Goal: Book appointment/travel/reservation

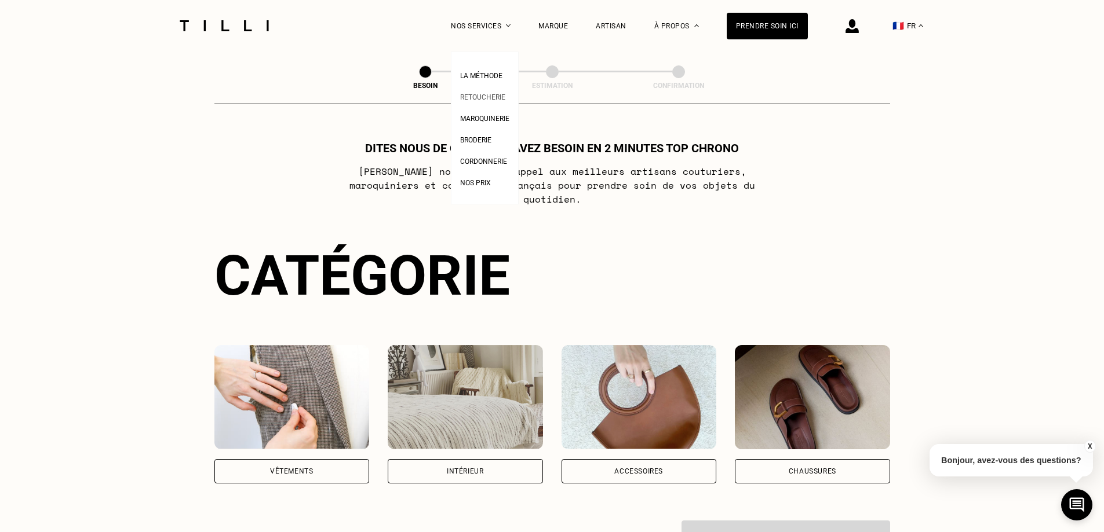
click at [502, 97] on span "Retoucherie" at bounding box center [482, 97] width 45 height 8
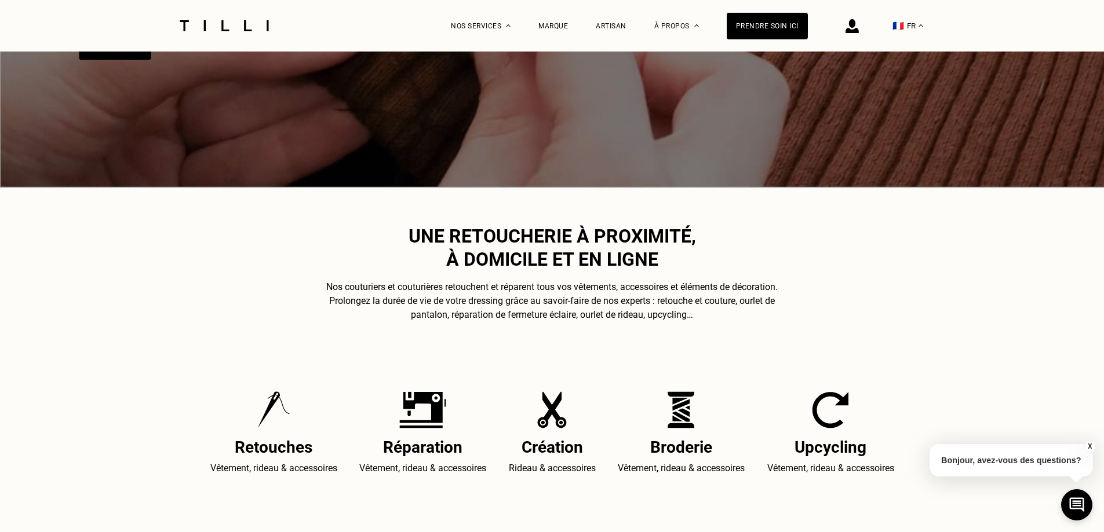
scroll to position [290, 0]
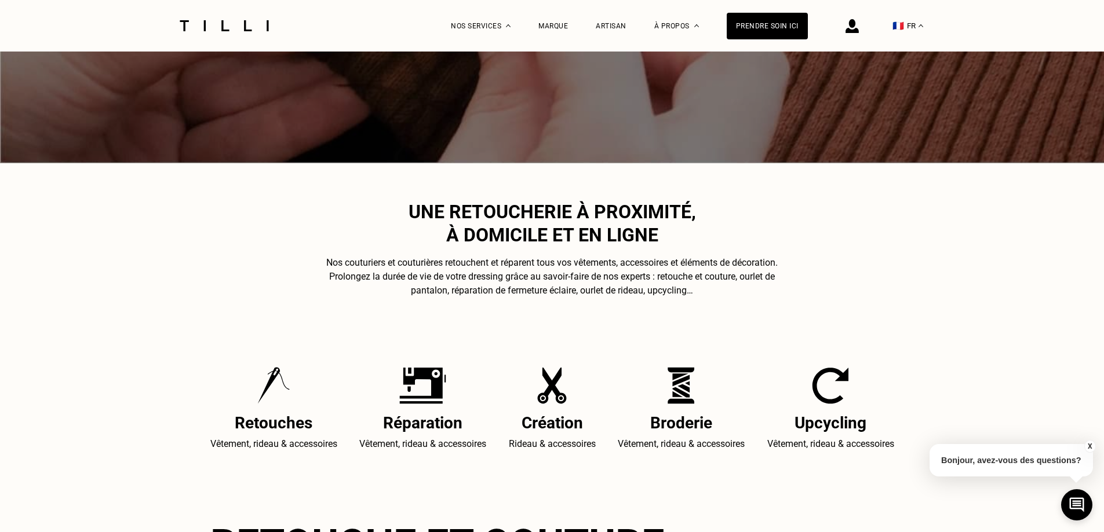
click at [279, 391] on img at bounding box center [273, 385] width 32 height 37
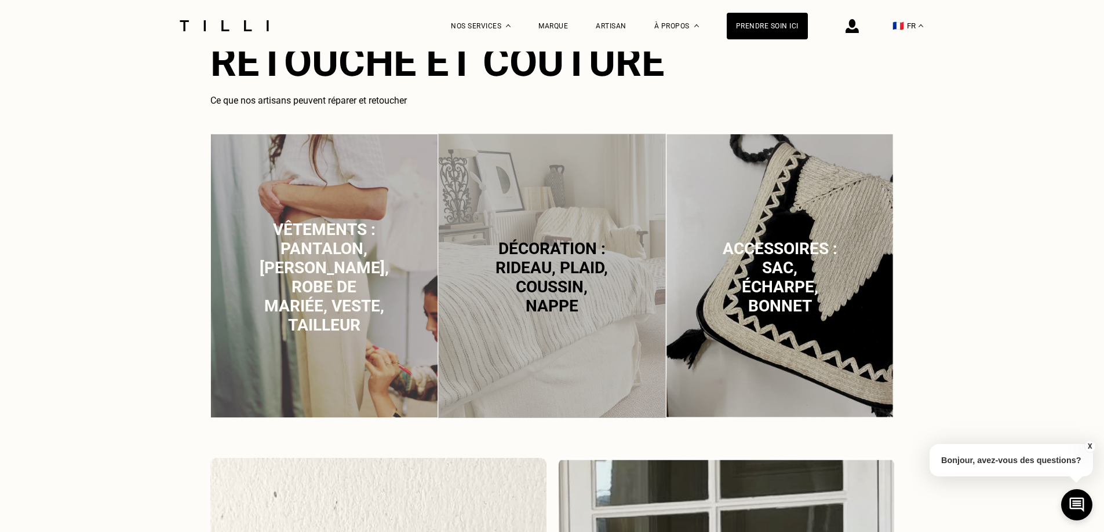
scroll to position [811, 0]
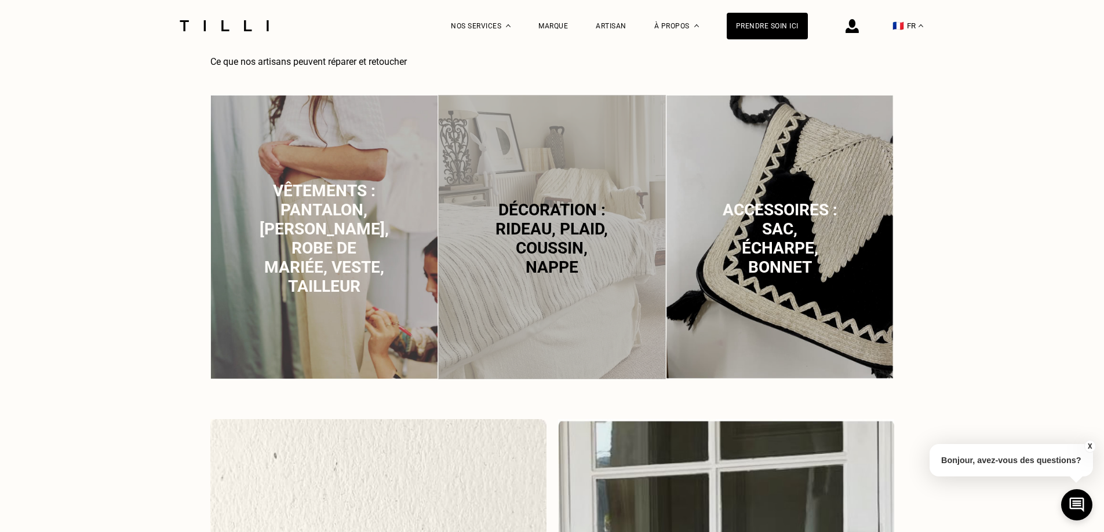
click at [540, 226] on span "Décoration : rideau, plaid, coussin, nappe" at bounding box center [551, 238] width 112 height 76
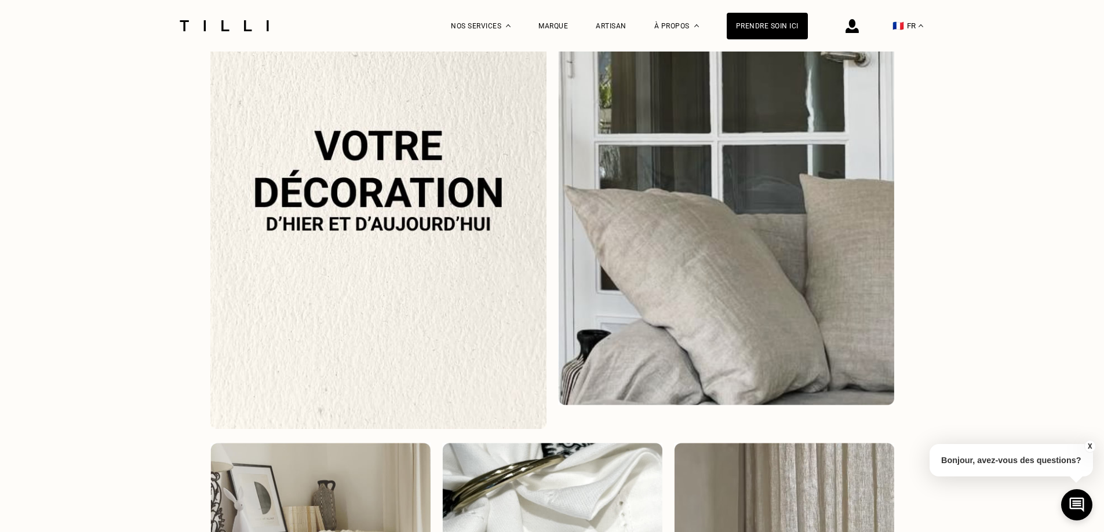
scroll to position [1304, 0]
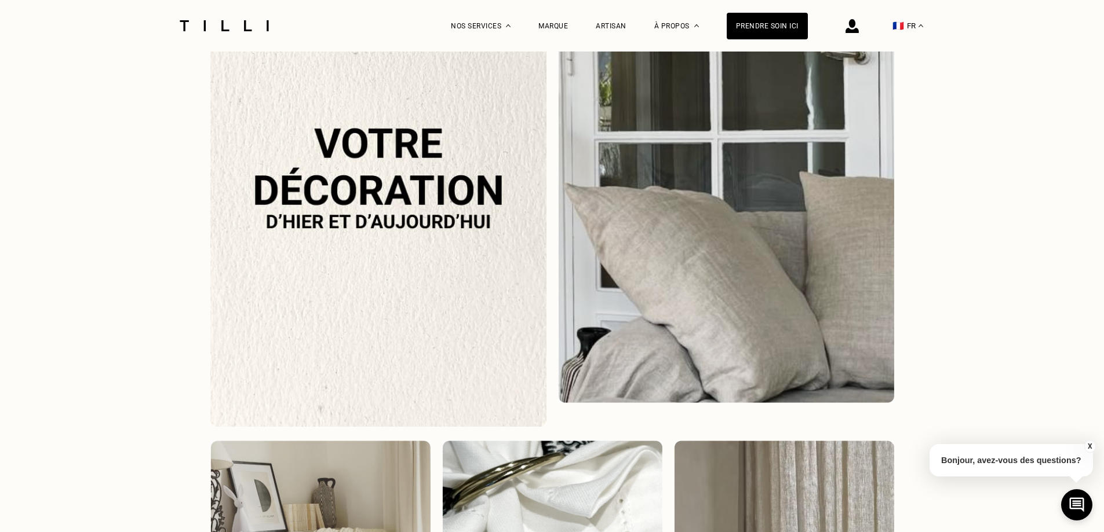
click at [470, 233] on img at bounding box center [378, 177] width 336 height 500
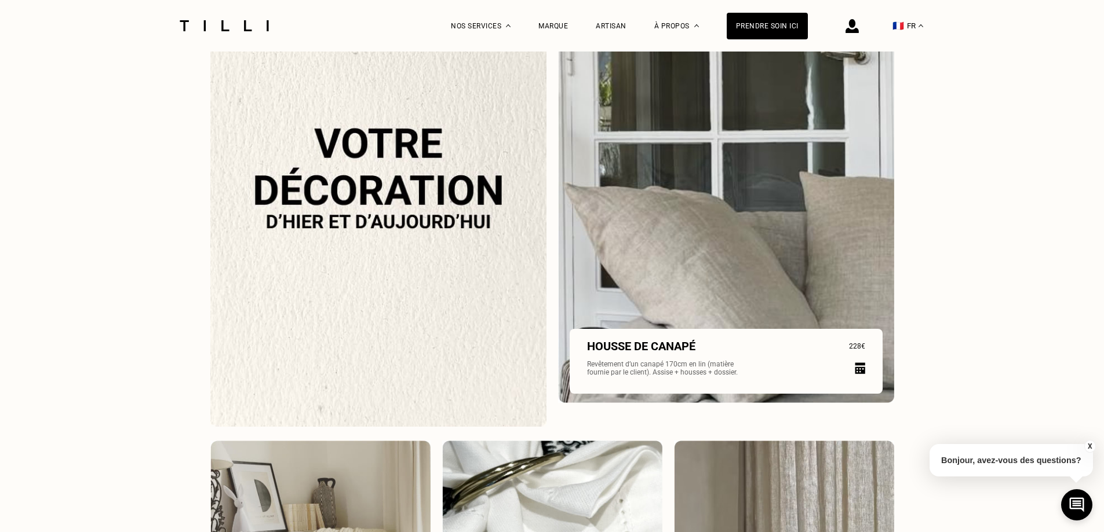
click at [622, 256] on img at bounding box center [726, 165] width 336 height 476
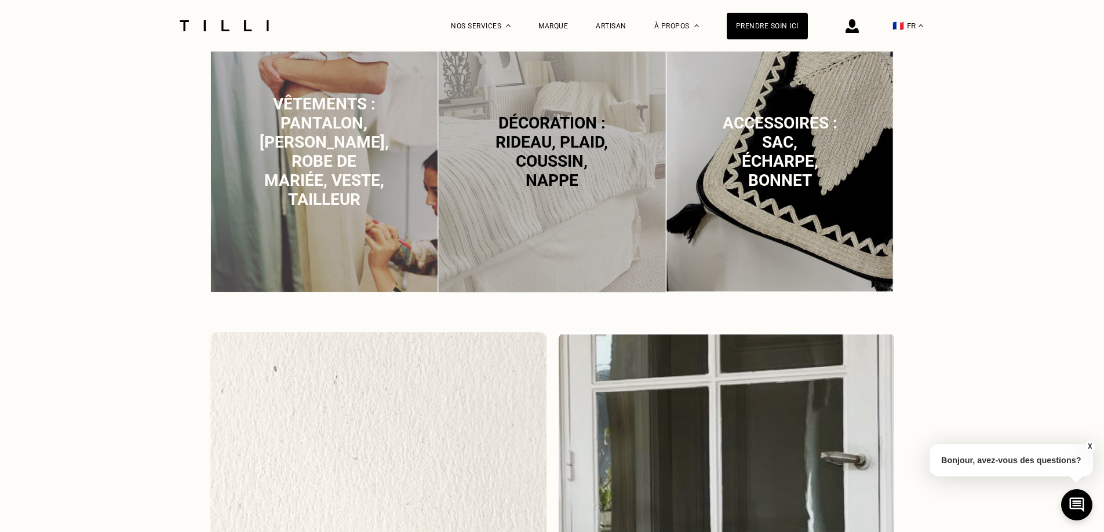
scroll to position [724, 0]
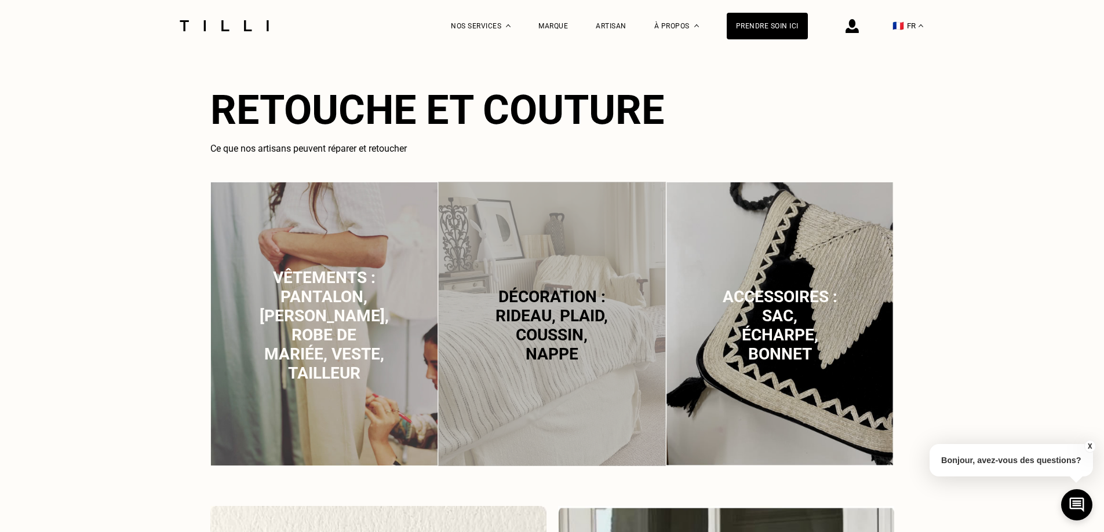
click at [342, 284] on span "Vêtements : pantalon, [PERSON_NAME], robe de mariée, veste, tailleur" at bounding box center [324, 325] width 129 height 115
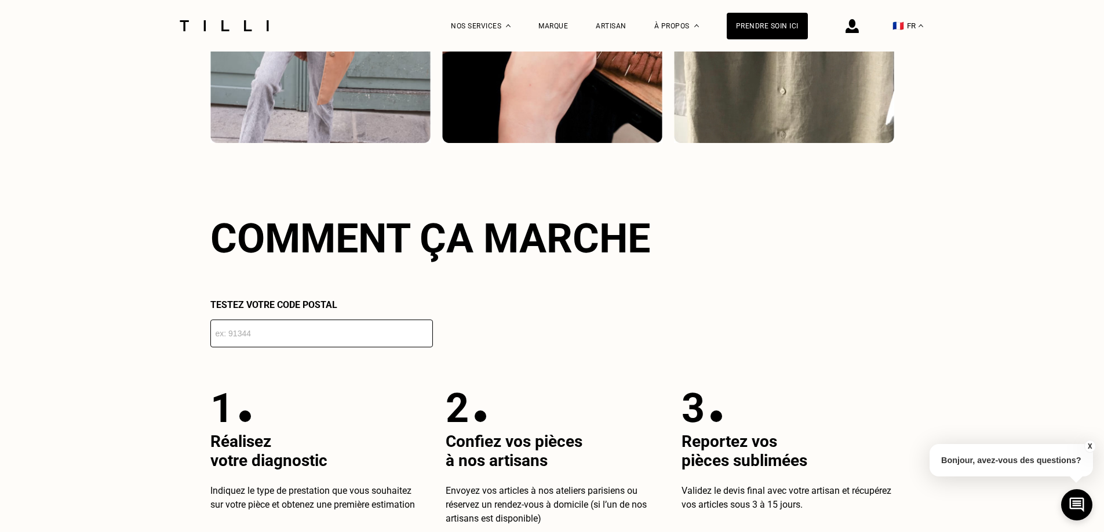
scroll to position [1941, 0]
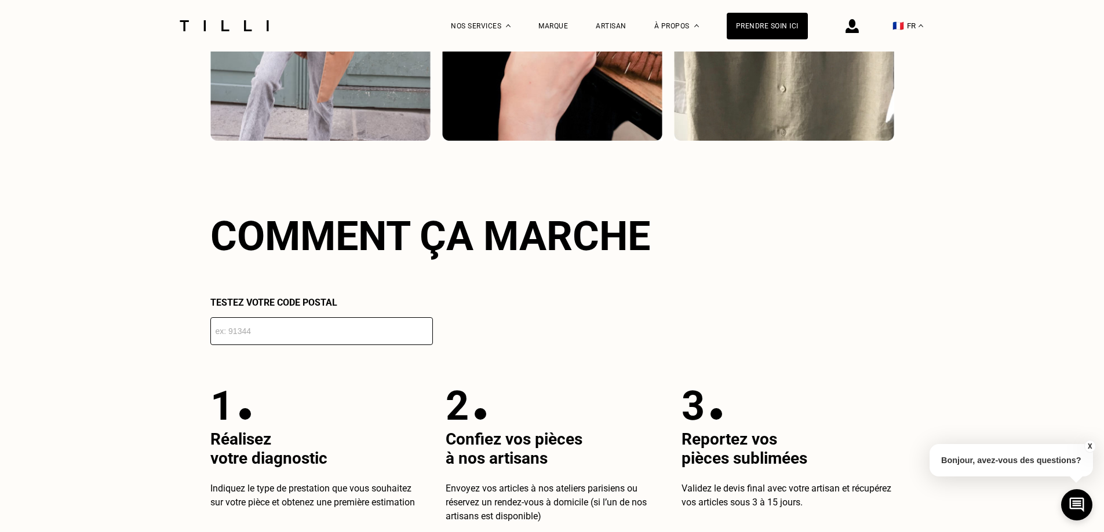
click at [338, 337] on input "number" at bounding box center [321, 332] width 222 height 28
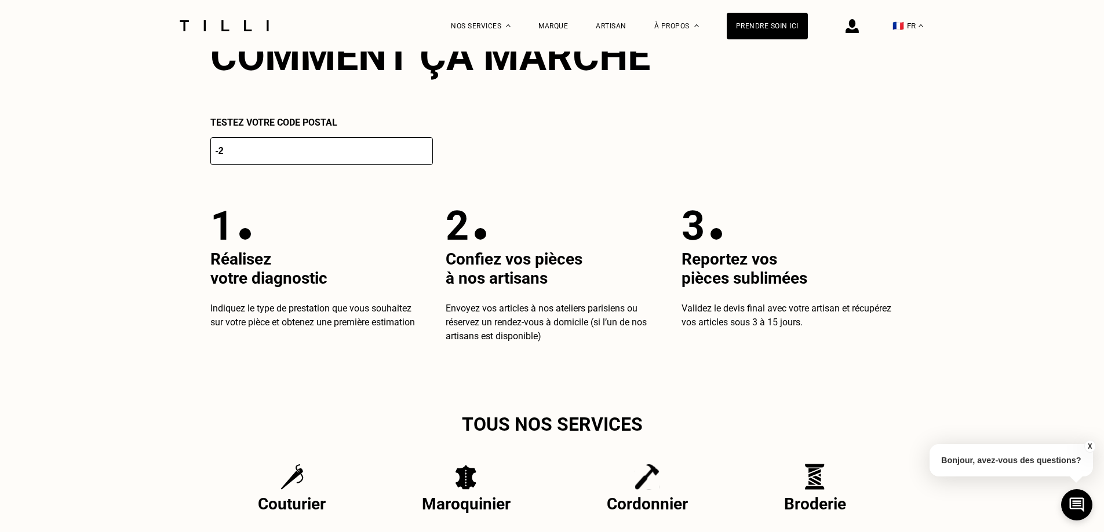
scroll to position [2115, 0]
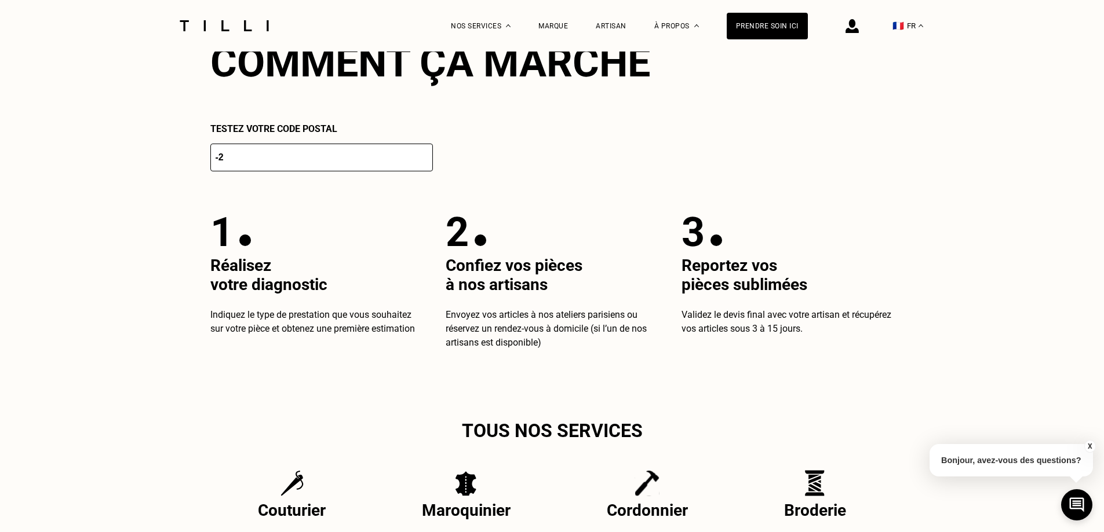
click at [345, 172] on input "-2" at bounding box center [321, 158] width 222 height 28
drag, startPoint x: 319, startPoint y: 162, endPoint x: 182, endPoint y: 163, distance: 136.7
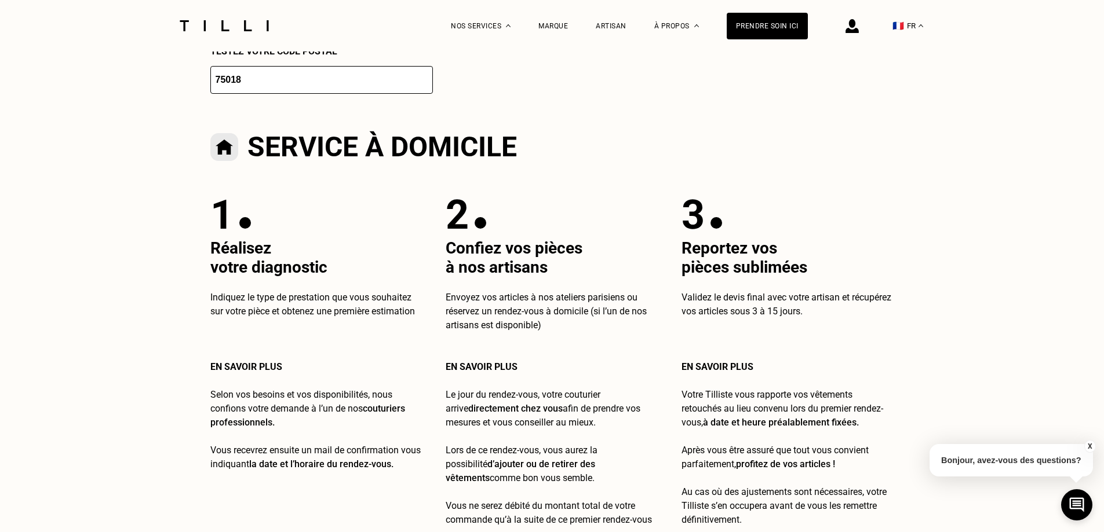
scroll to position [2173, 0]
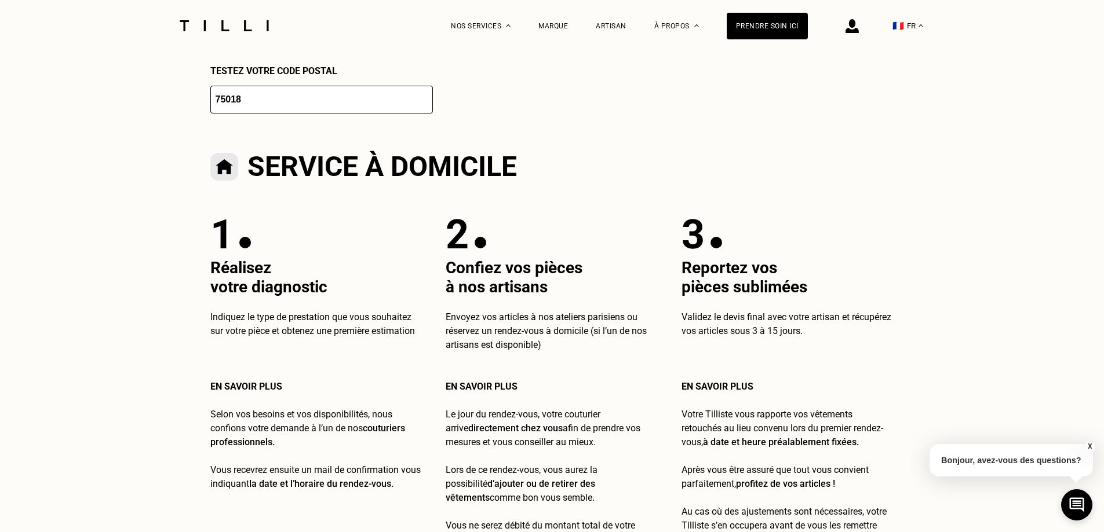
click at [311, 111] on input "75018" at bounding box center [321, 100] width 222 height 28
click at [262, 104] on input "75018" at bounding box center [321, 100] width 222 height 28
type input "75018"
click at [493, 34] on div "Nos services" at bounding box center [481, 26] width 60 height 52
click at [490, 93] on link "Retoucherie" at bounding box center [482, 96] width 45 height 12
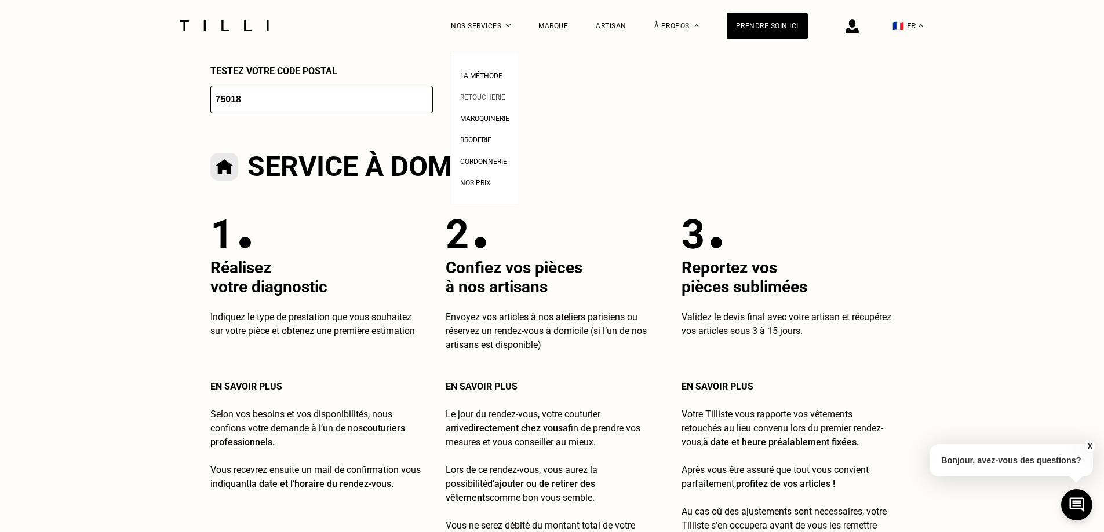
scroll to position [0, 0]
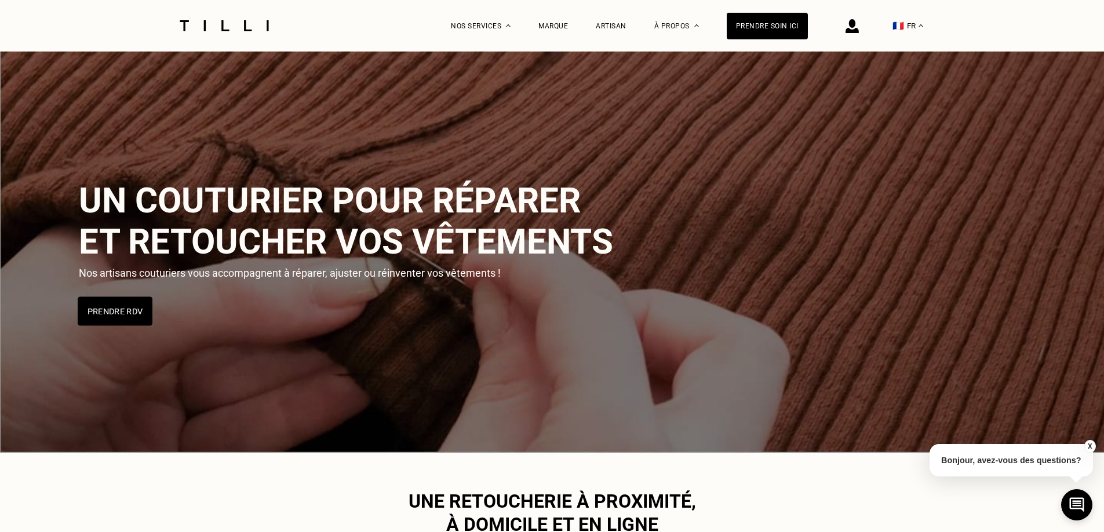
click at [100, 308] on button "Prendre RDV" at bounding box center [115, 311] width 75 height 29
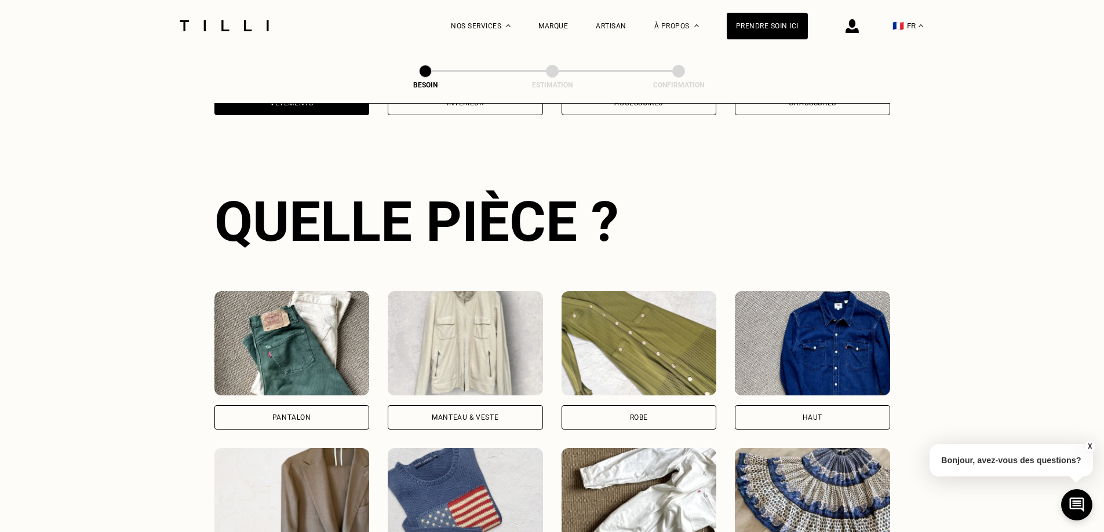
scroll to position [379, 0]
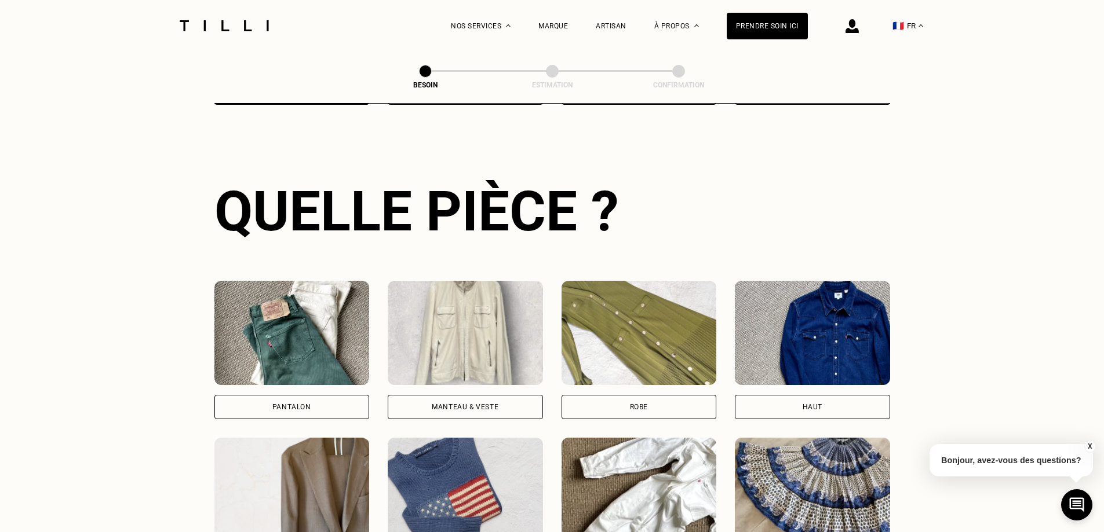
click at [314, 338] on img at bounding box center [291, 333] width 155 height 104
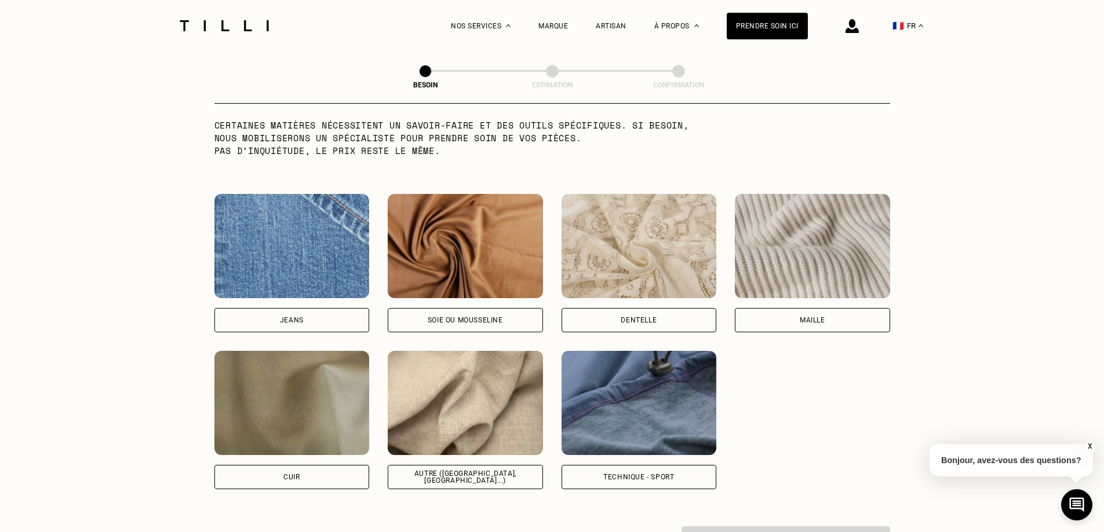
scroll to position [1183, 0]
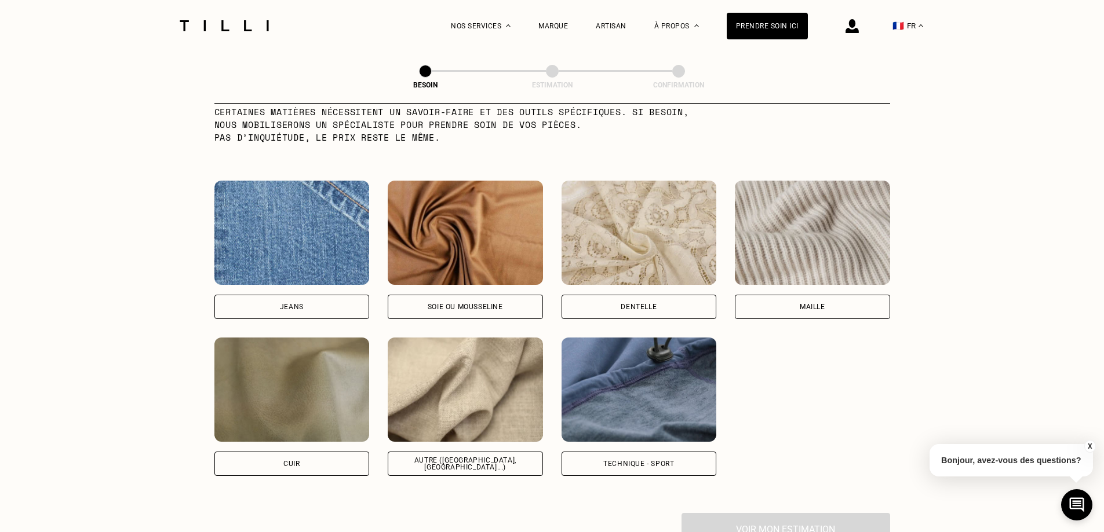
click at [454, 459] on div "Autre ([GEOGRAPHIC_DATA], [GEOGRAPHIC_DATA]...)" at bounding box center [465, 464] width 155 height 24
select select "FR"
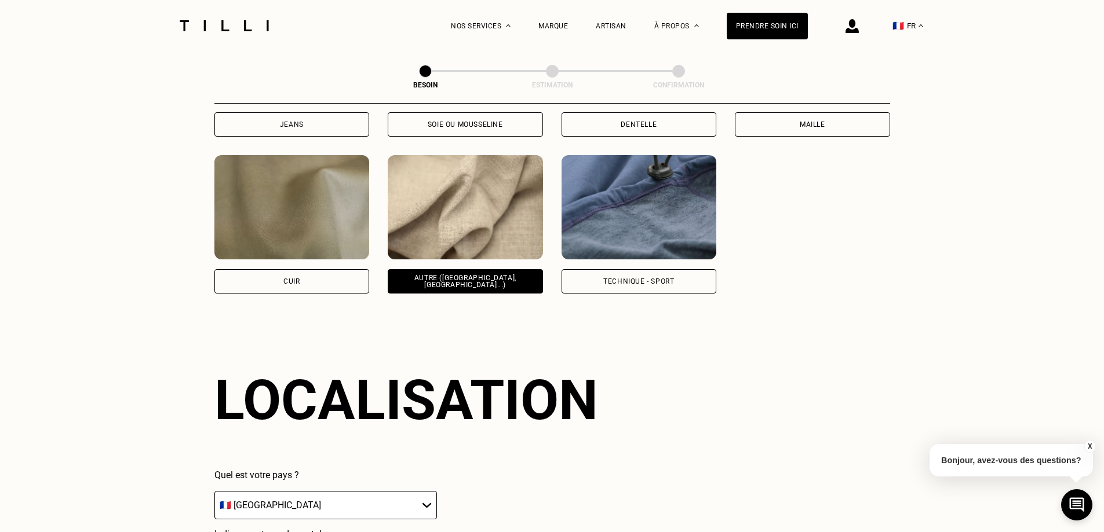
scroll to position [1442, 0]
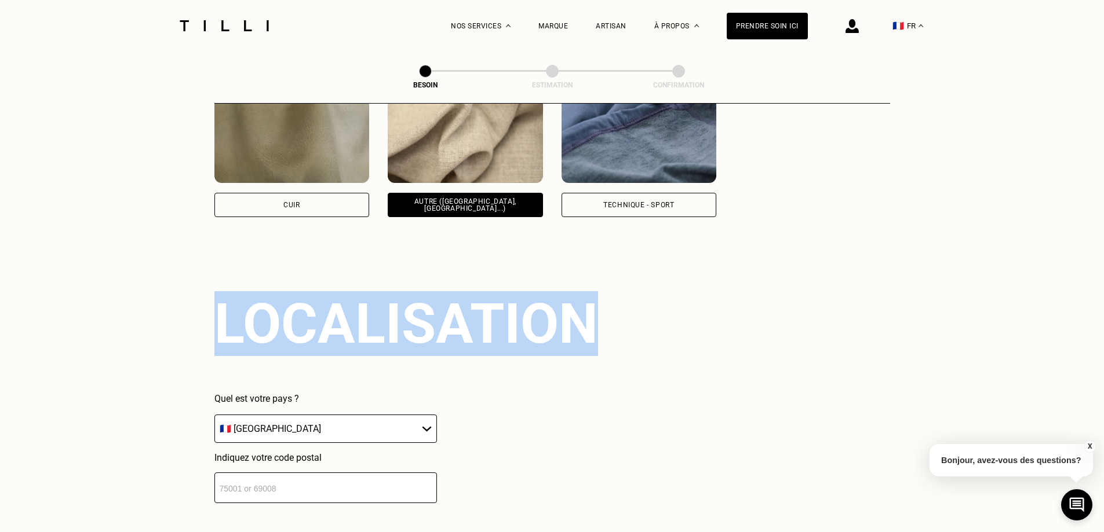
drag, startPoint x: 597, startPoint y: 309, endPoint x: 209, endPoint y: 313, distance: 387.6
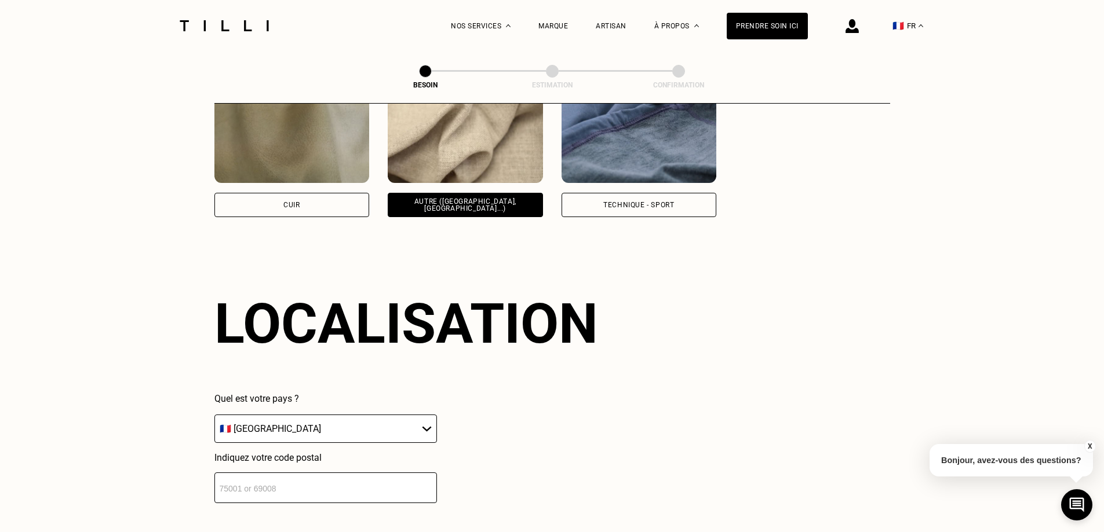
click at [707, 324] on div "Localisation Quel est votre pays ? 🇩🇪 [GEOGRAPHIC_DATA] 🇦🇹 [GEOGRAPHIC_DATA] 🇧🇪…" at bounding box center [552, 397] width 676 height 286
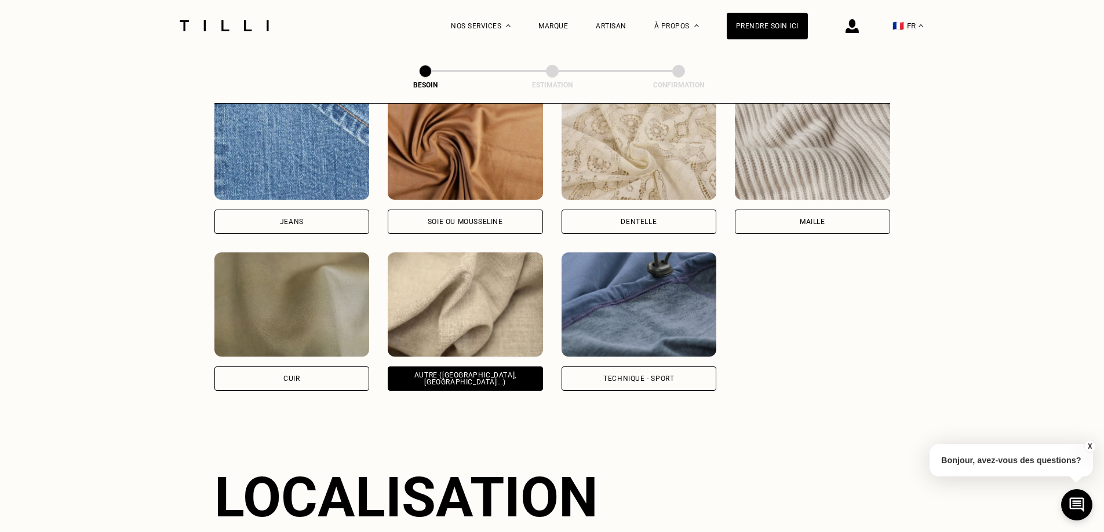
click at [826, 344] on div "[PERSON_NAME] ou mousseline Dentelle Maille Attention ! Pour le moment, nous tr…" at bounding box center [552, 243] width 676 height 295
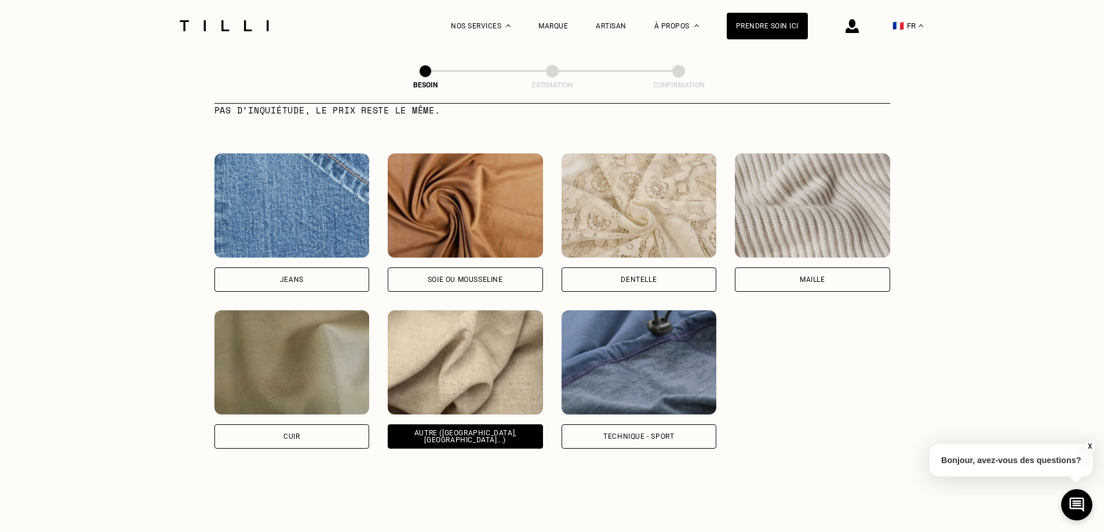
drag, startPoint x: 884, startPoint y: 246, endPoint x: 119, endPoint y: 237, distance: 764.3
click at [119, 237] on div "La Méthode Retoucherie Maroquinerie Broderie Cordonnerie Nos prix Nos services …" at bounding box center [552, 113] width 1104 height 2647
click at [820, 370] on div "[PERSON_NAME] ou mousseline Dentelle Maille Attention ! Pour le moment, nous tr…" at bounding box center [552, 301] width 676 height 295
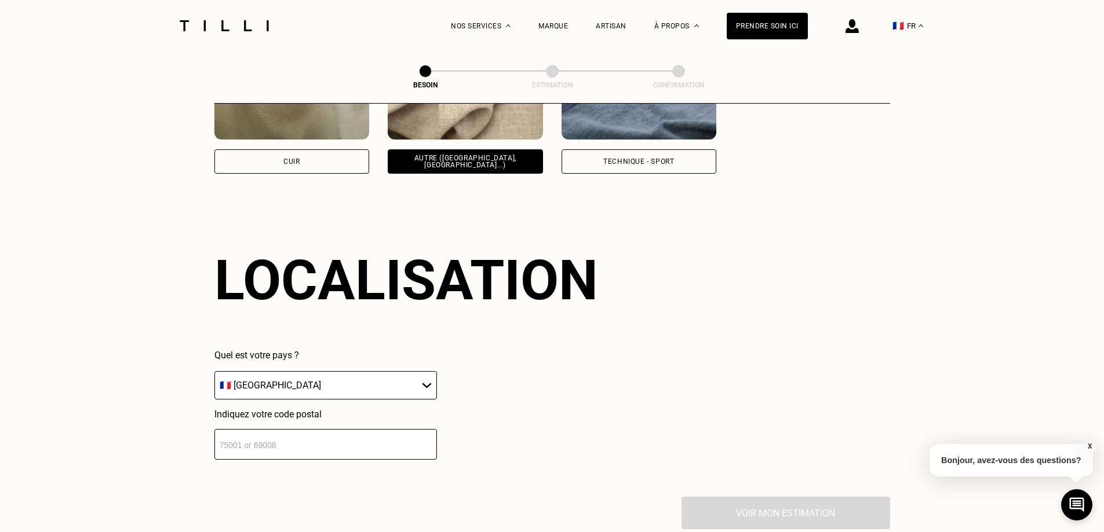
scroll to position [1500, 0]
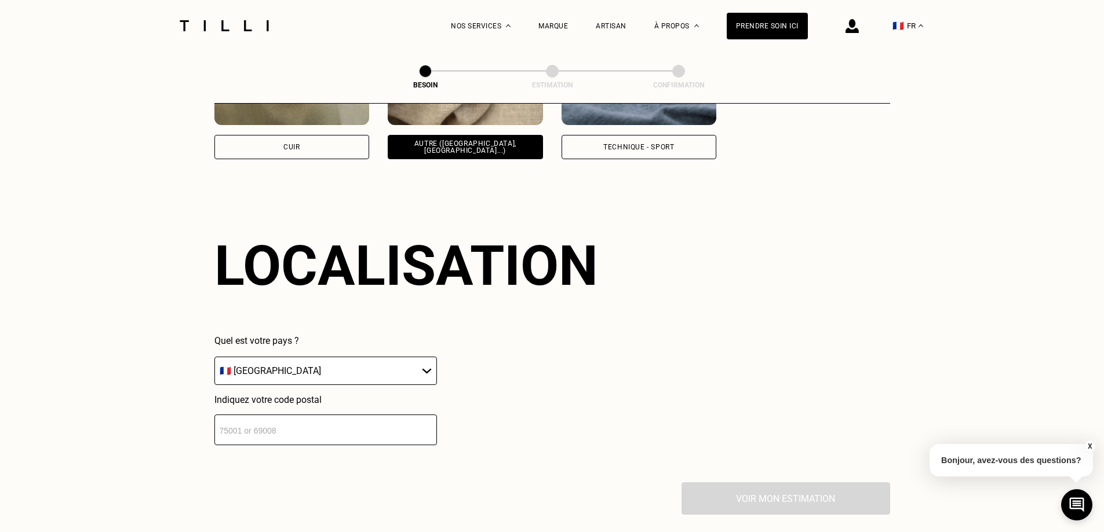
click at [317, 421] on input "number" at bounding box center [325, 430] width 222 height 31
type input "75018"
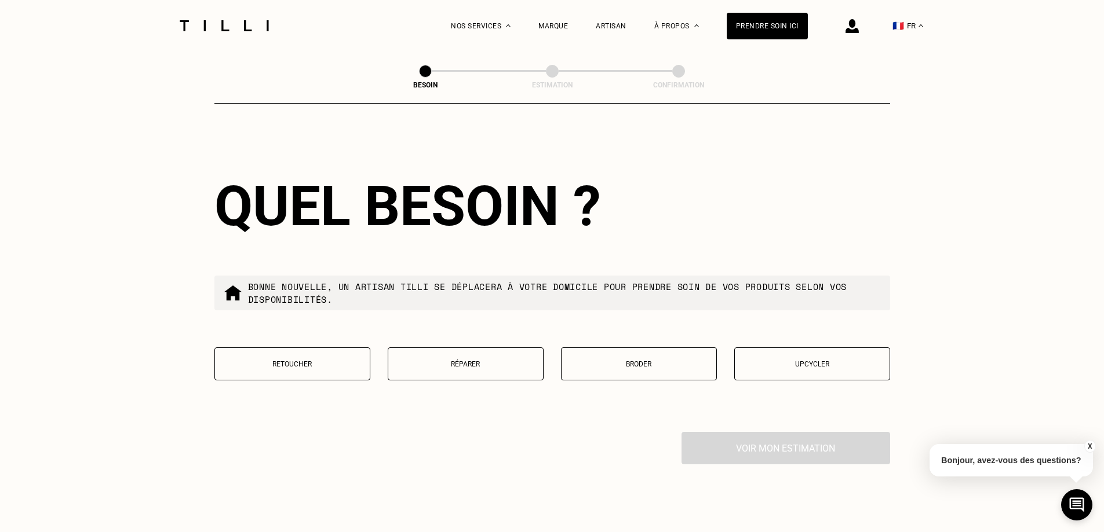
click at [709, 179] on div "Quel besoin ?" at bounding box center [552, 206] width 676 height 65
click at [302, 360] on p "Retoucher" at bounding box center [292, 364] width 143 height 8
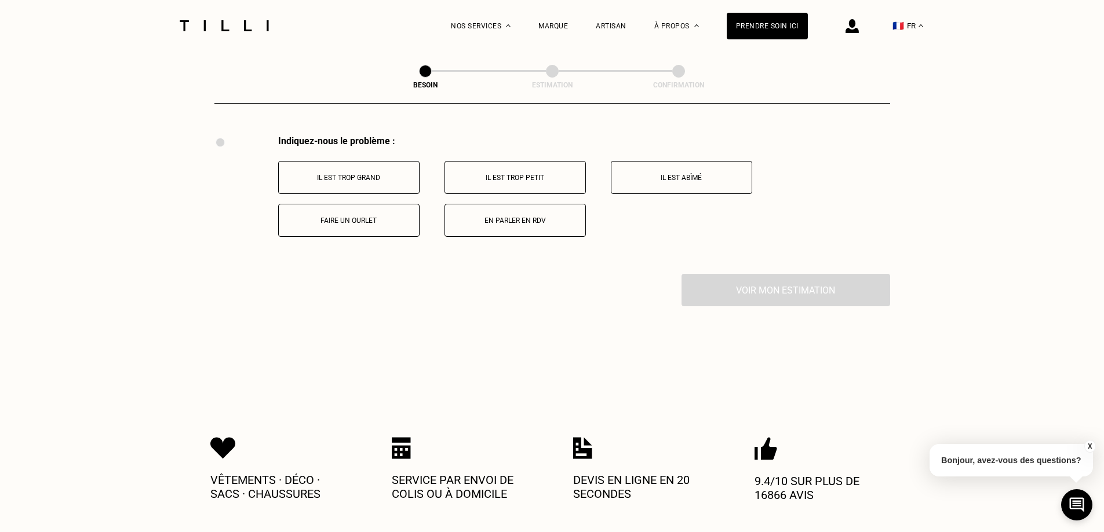
scroll to position [2143, 0]
click at [372, 173] on p "Il est trop grand" at bounding box center [348, 177] width 129 height 8
click at [361, 224] on button "Sur la longueur" at bounding box center [348, 219] width 141 height 33
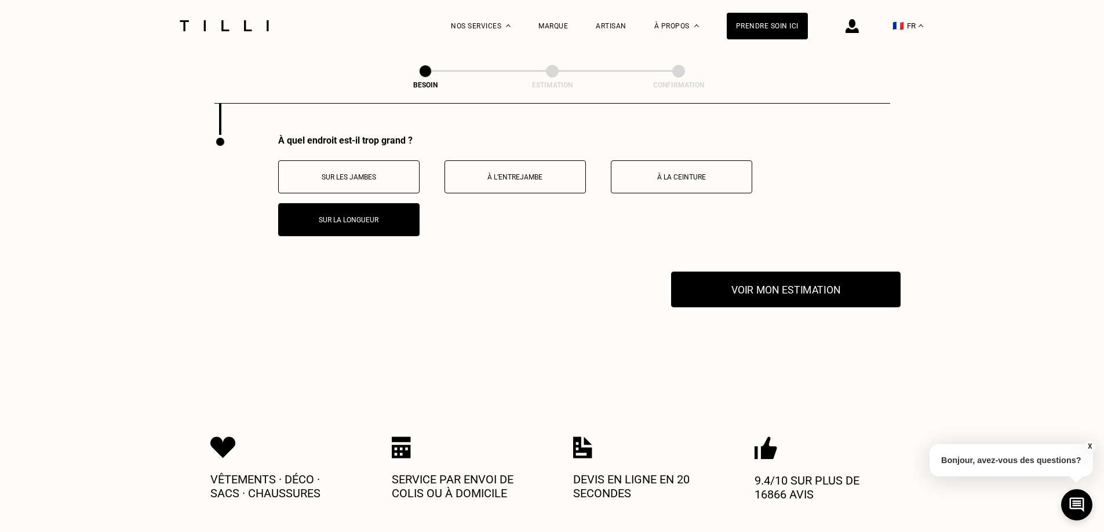
click at [693, 284] on button "Voir mon estimation" at bounding box center [785, 290] width 229 height 36
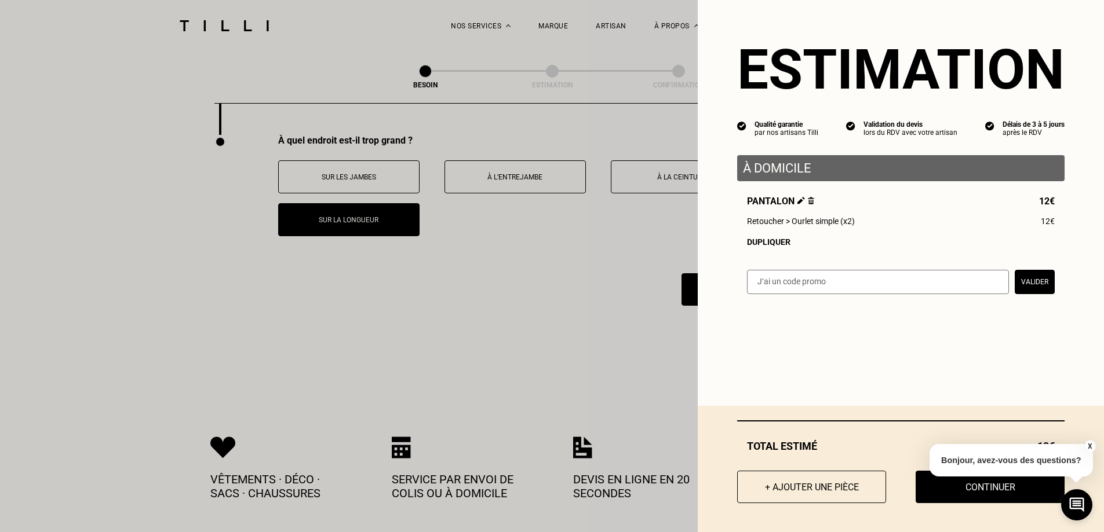
click at [1092, 444] on button "X" at bounding box center [1089, 446] width 12 height 13
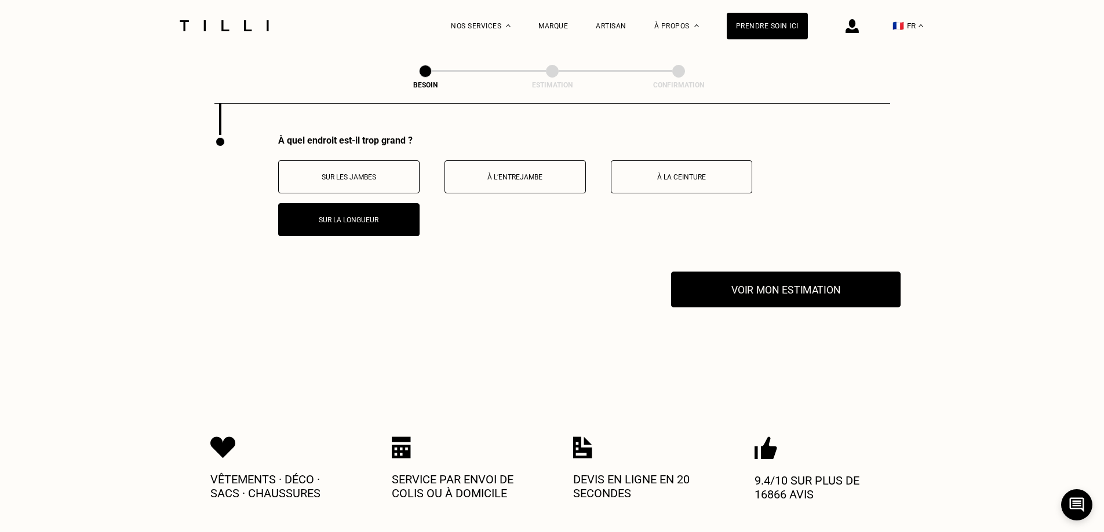
click at [793, 297] on button "Voir mon estimation" at bounding box center [785, 290] width 229 height 36
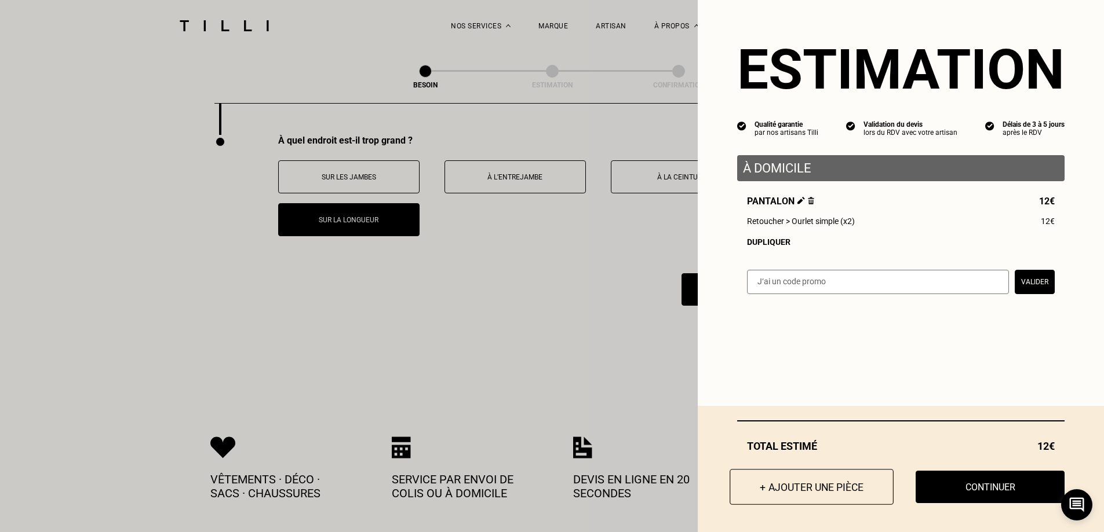
click at [806, 487] on button "+ Ajouter une pièce" at bounding box center [811, 487] width 164 height 36
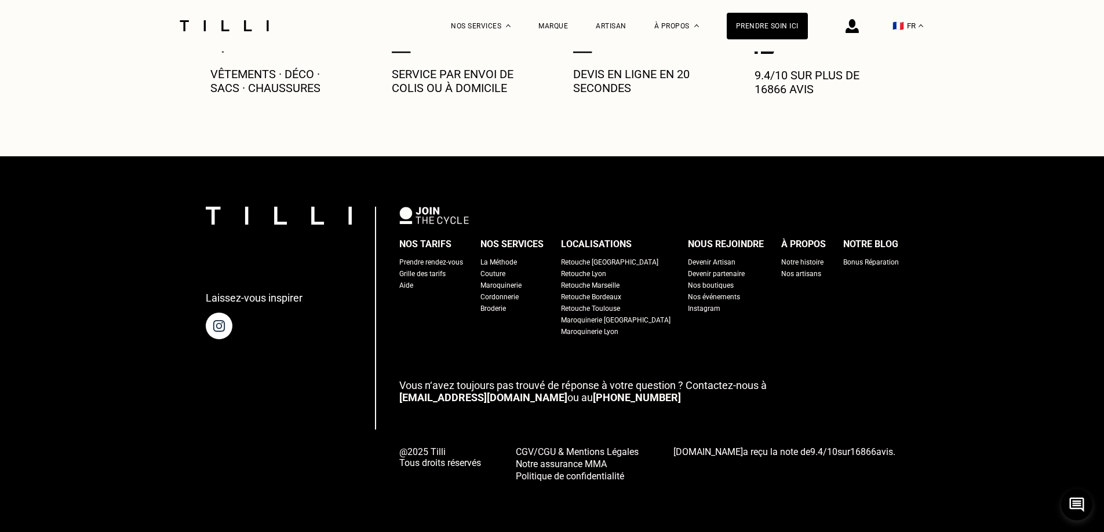
scroll to position [0, 0]
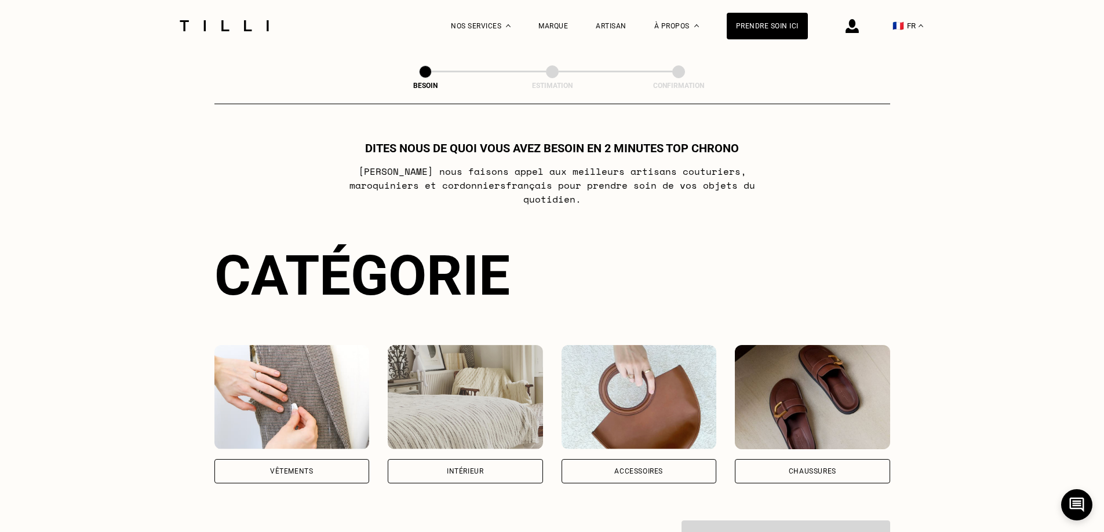
click at [318, 443] on div "Vêtements" at bounding box center [291, 414] width 155 height 138
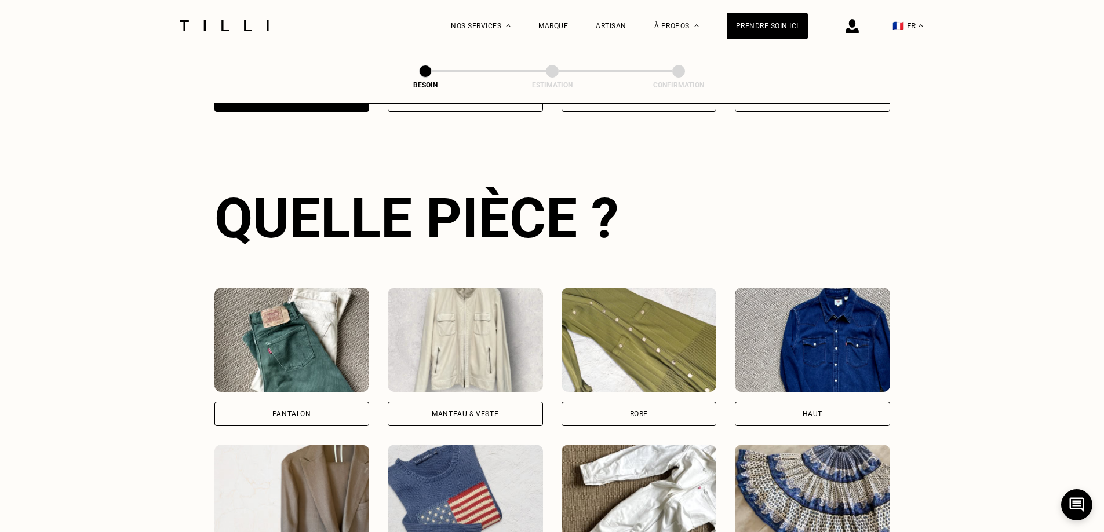
scroll to position [571, 0]
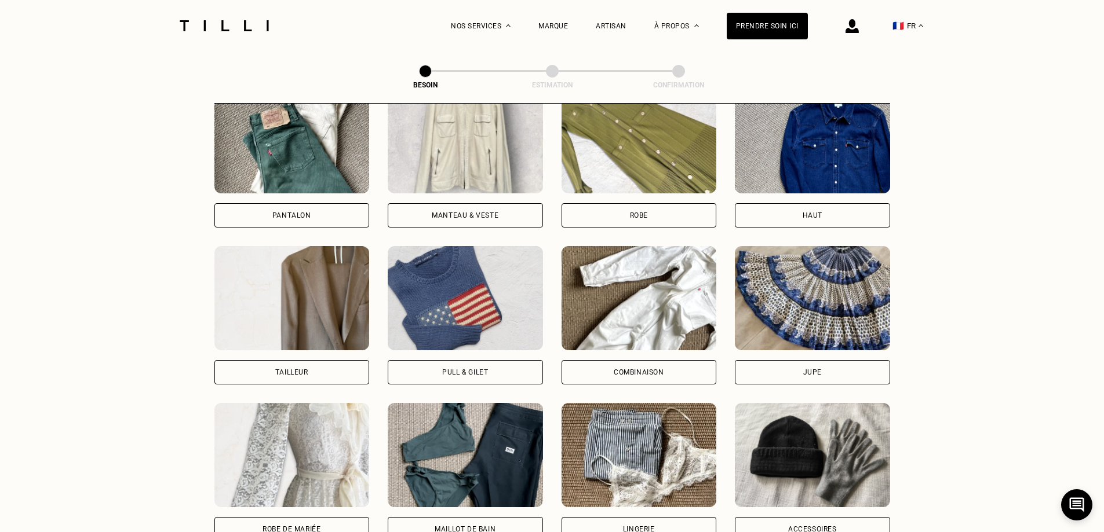
click at [336, 209] on div "Pantalon" at bounding box center [291, 215] width 155 height 24
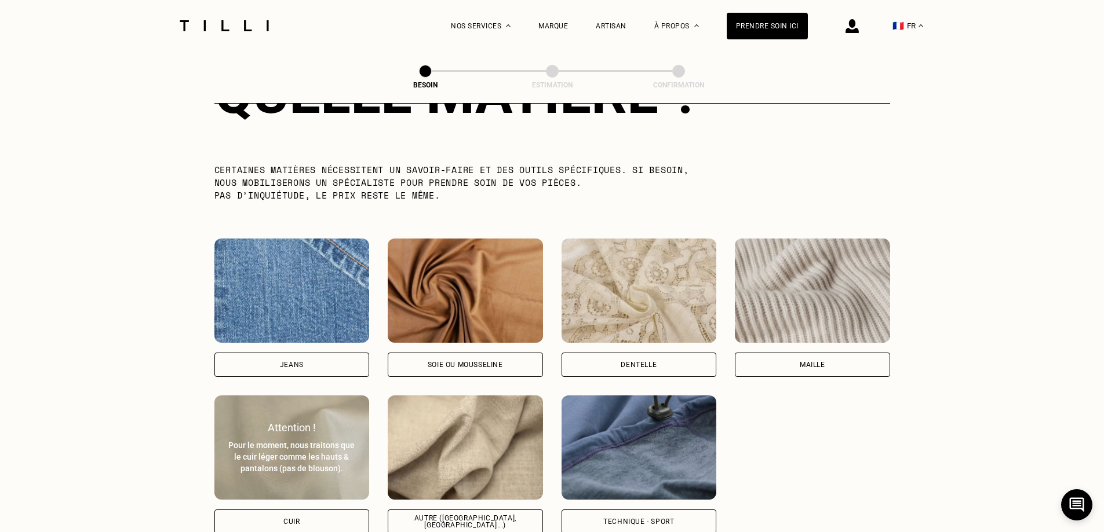
scroll to position [1183, 0]
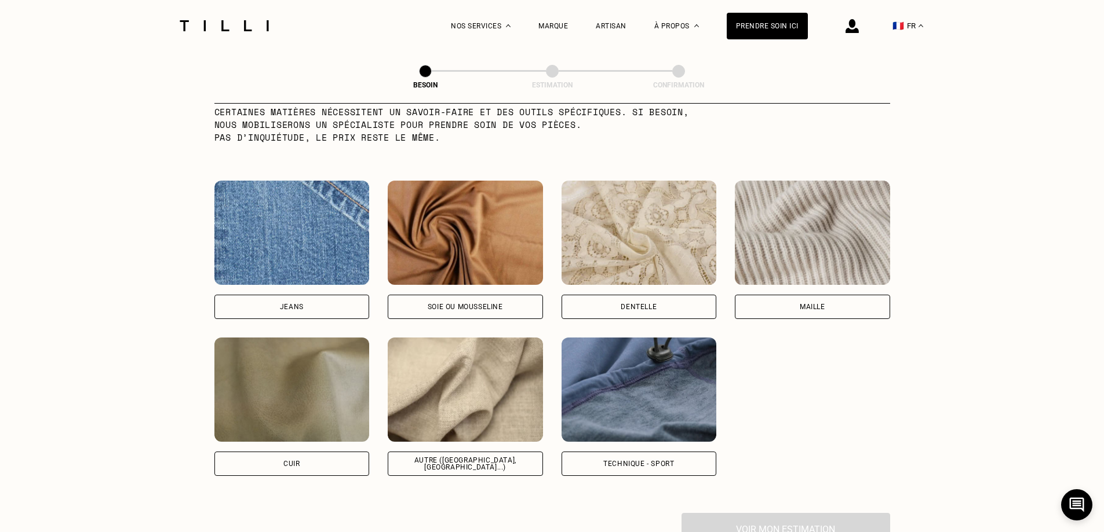
click at [488, 459] on div "Autre ([GEOGRAPHIC_DATA], [GEOGRAPHIC_DATA]...)" at bounding box center [465, 464] width 155 height 24
select select "FR"
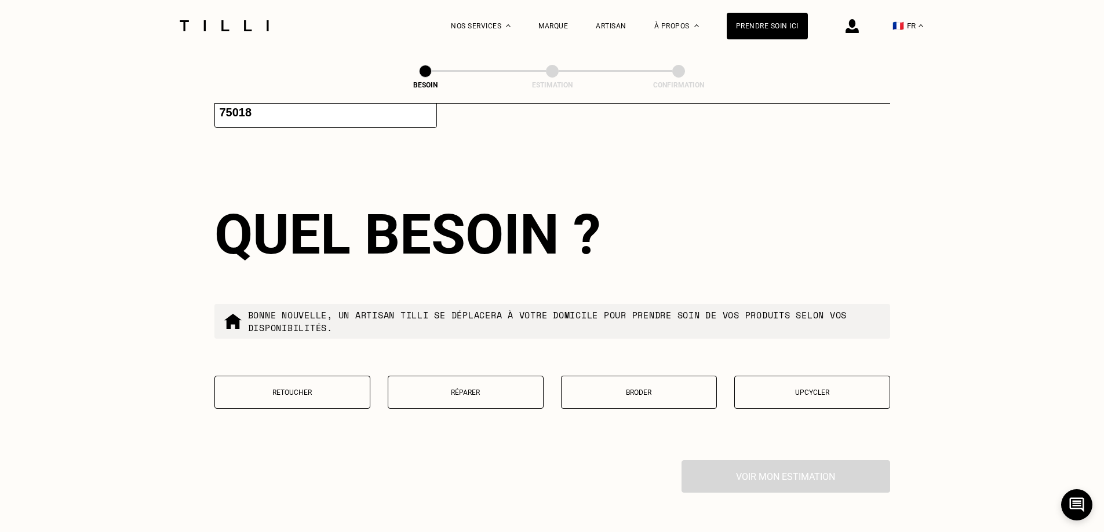
scroll to position [1848, 0]
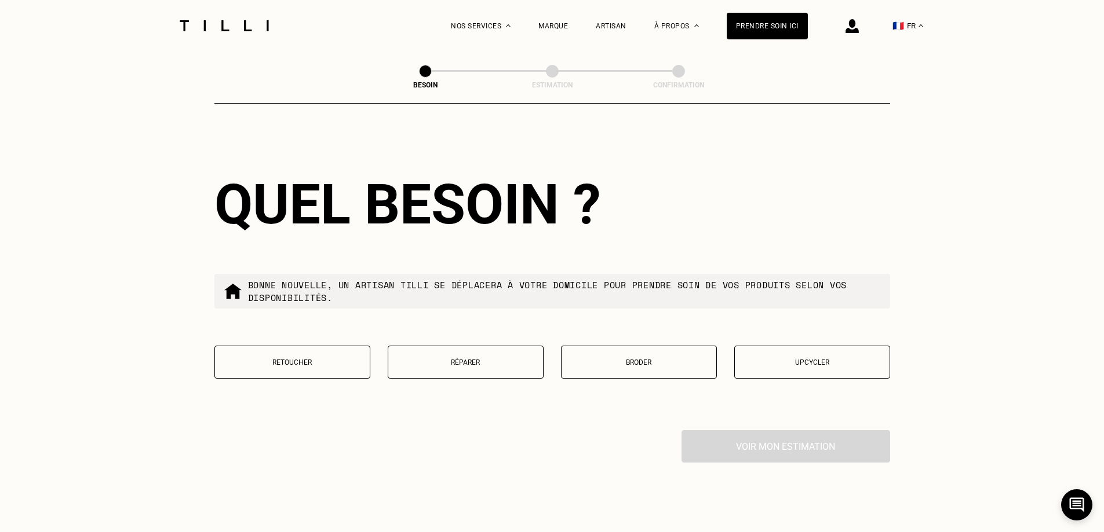
click at [340, 359] on p "Retoucher" at bounding box center [292, 363] width 143 height 8
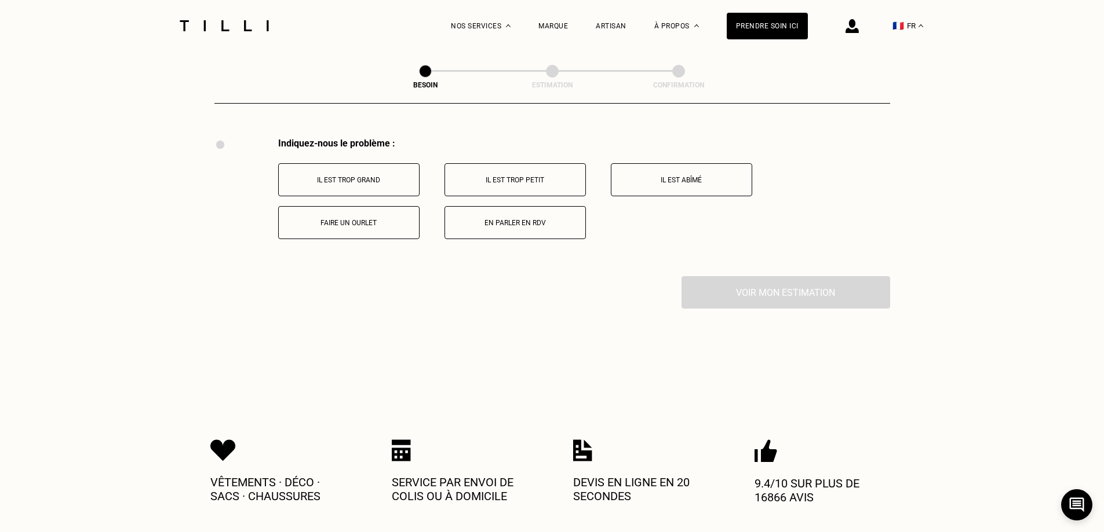
scroll to position [2143, 0]
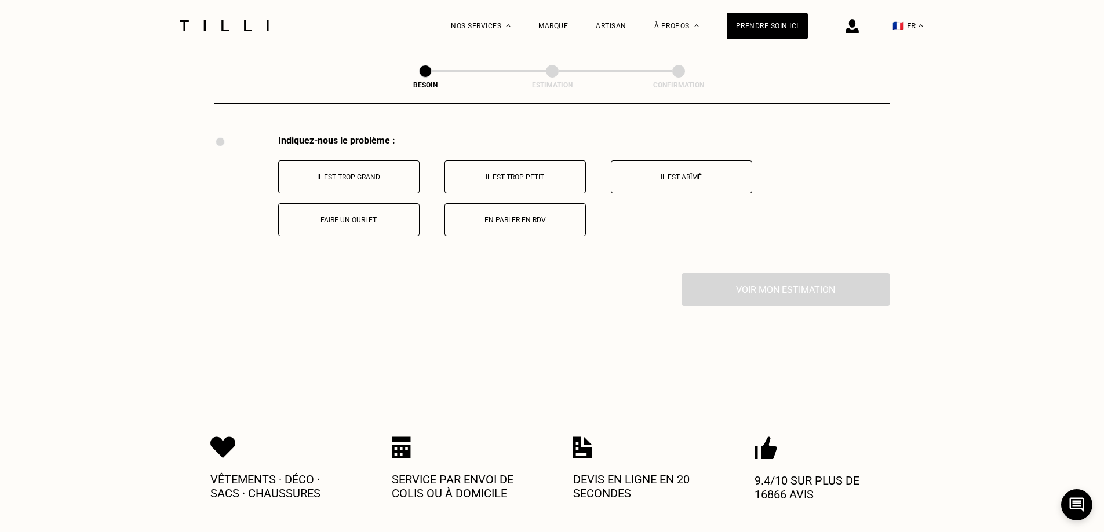
click at [370, 178] on button "Il est trop grand" at bounding box center [348, 176] width 141 height 33
click at [403, 216] on p "Sur la longueur" at bounding box center [348, 220] width 129 height 8
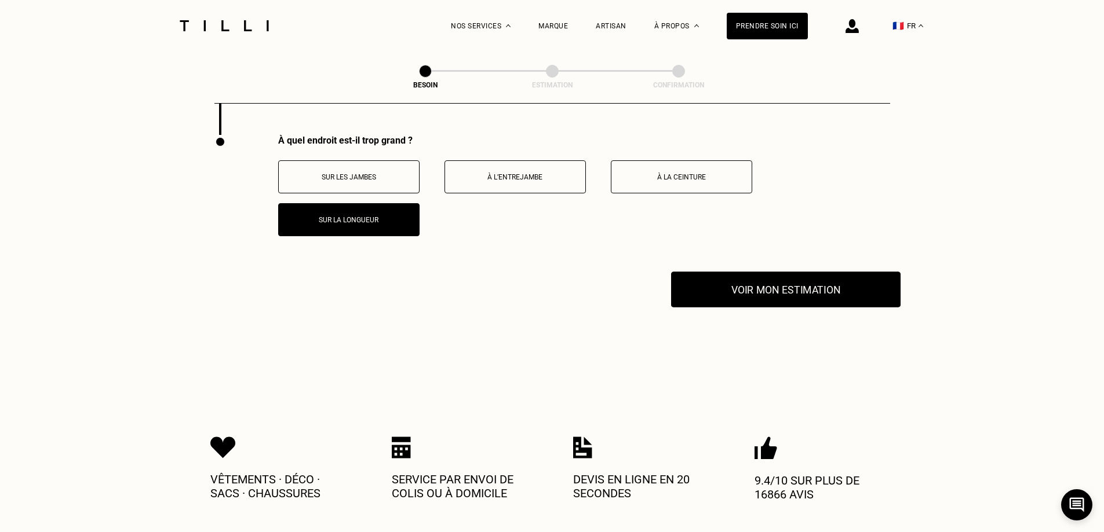
click at [766, 290] on button "Voir mon estimation" at bounding box center [785, 290] width 229 height 36
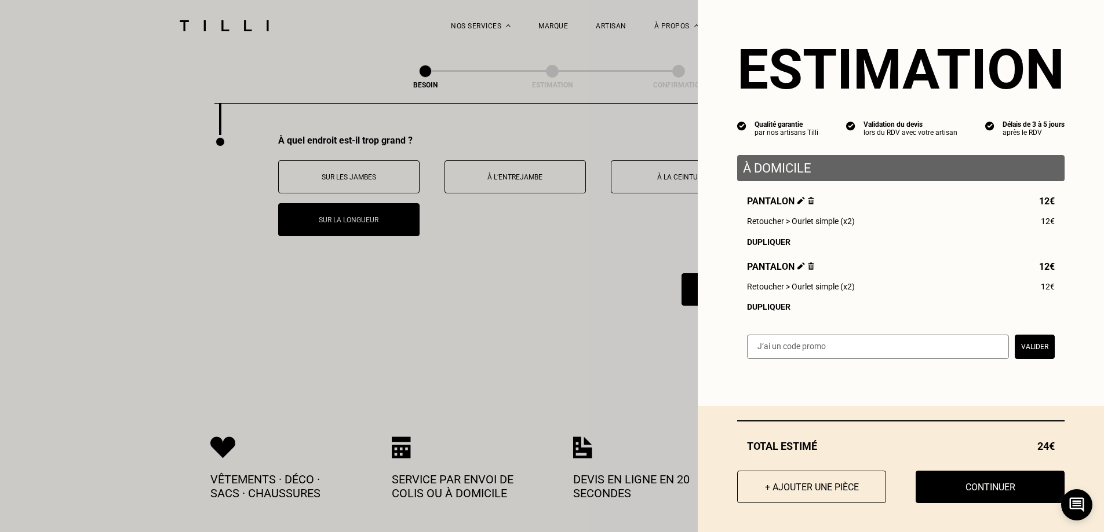
click at [769, 307] on div "Pantalon 12€ Retoucher > Ourlet simple (x2) 12€ Dupliquer Pantalon 12€ Retouche…" at bounding box center [900, 254] width 327 height 116
click at [770, 310] on div "Dupliquer" at bounding box center [901, 306] width 308 height 9
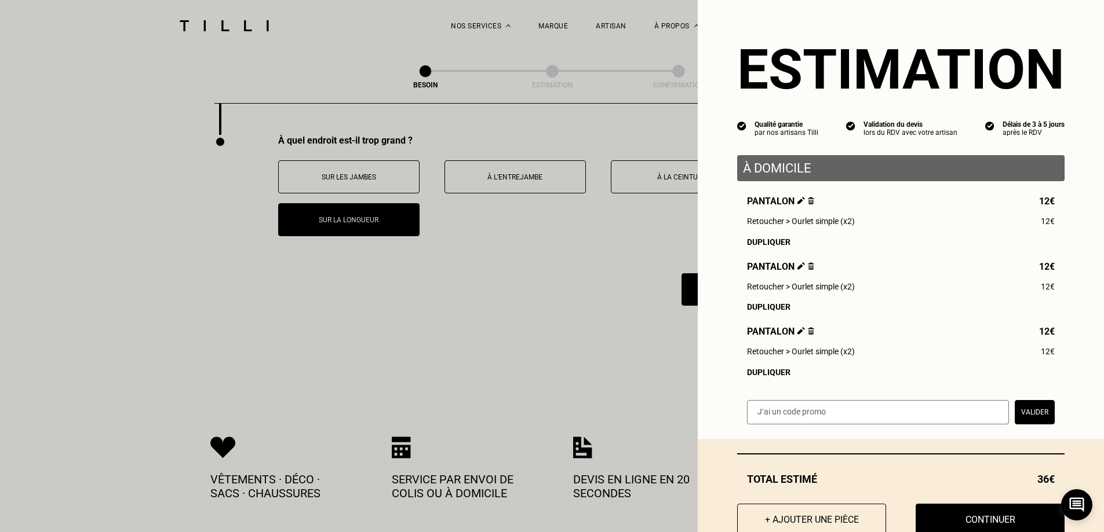
click at [770, 374] on div "Dupliquer" at bounding box center [901, 372] width 308 height 9
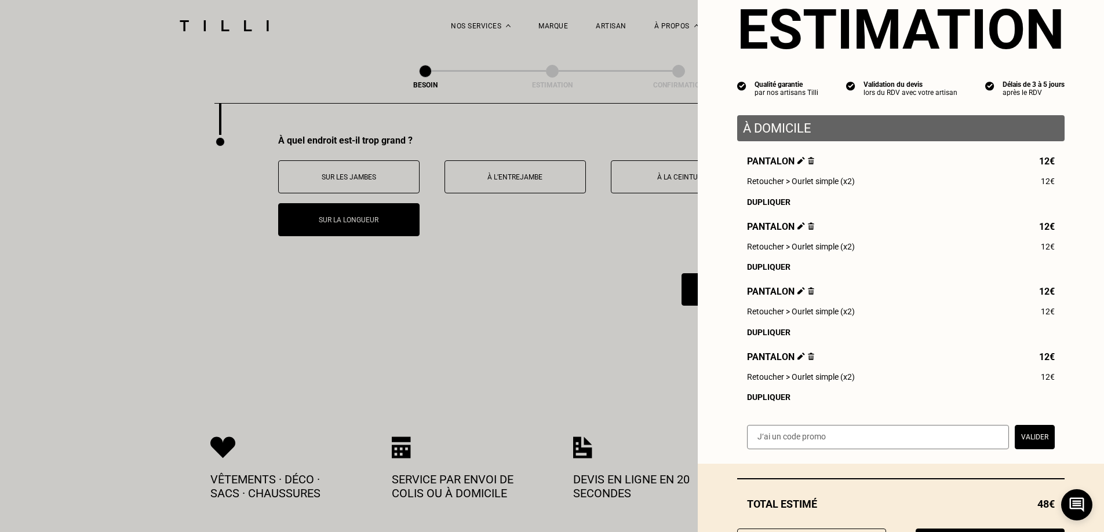
scroll to position [58, 0]
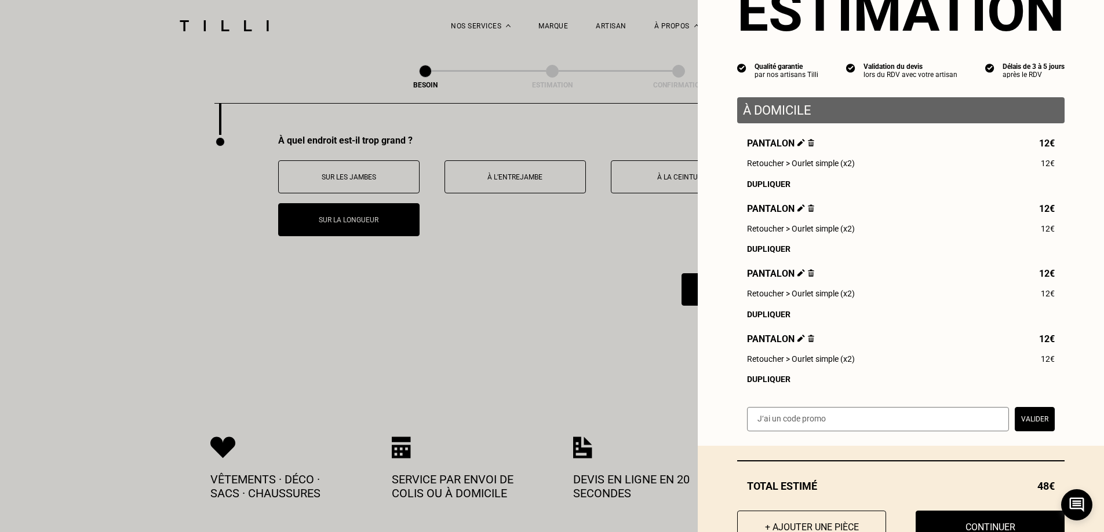
click at [771, 384] on div "Dupliquer" at bounding box center [901, 379] width 308 height 9
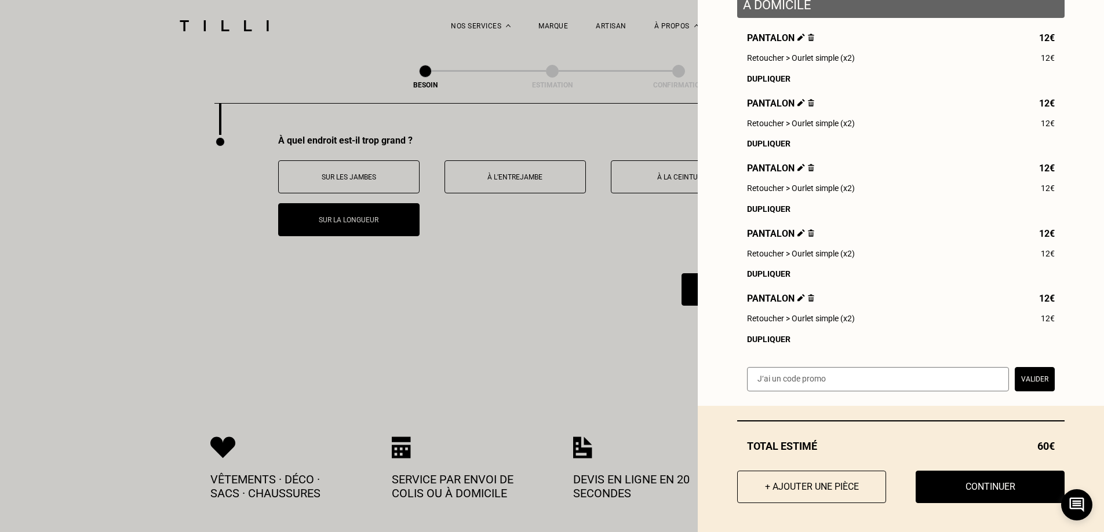
scroll to position [173, 0]
click at [989, 484] on button "Continuer" at bounding box center [990, 487] width 164 height 36
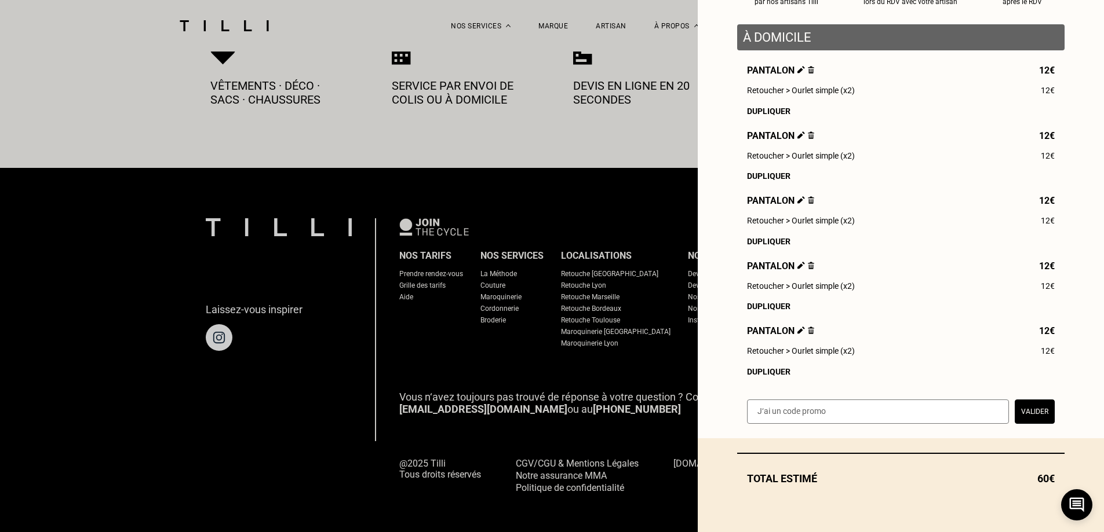
scroll to position [140, 0]
select select "FR"
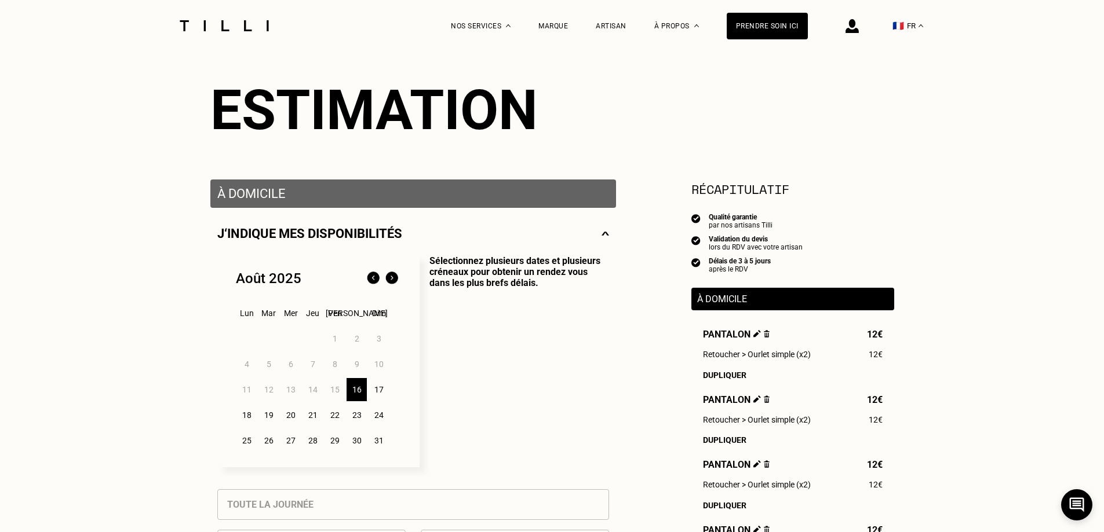
scroll to position [116, 0]
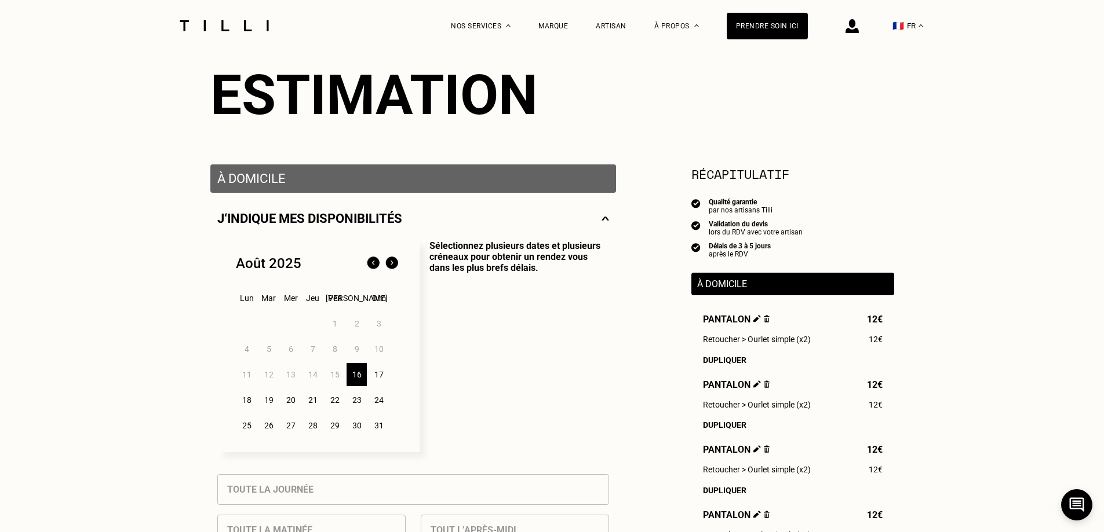
click at [383, 378] on div "17" at bounding box center [378, 374] width 20 height 23
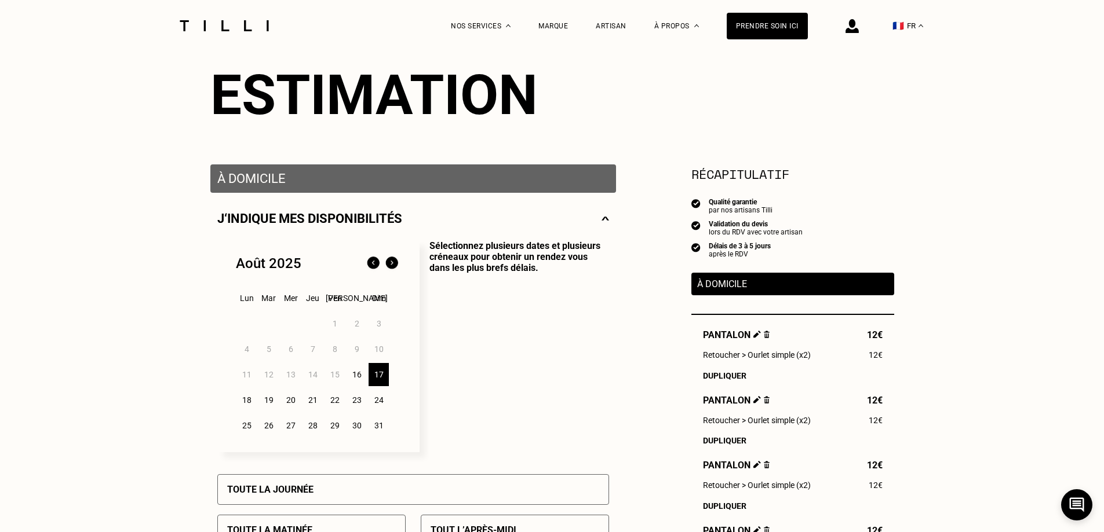
click at [356, 378] on div "16" at bounding box center [356, 374] width 20 height 23
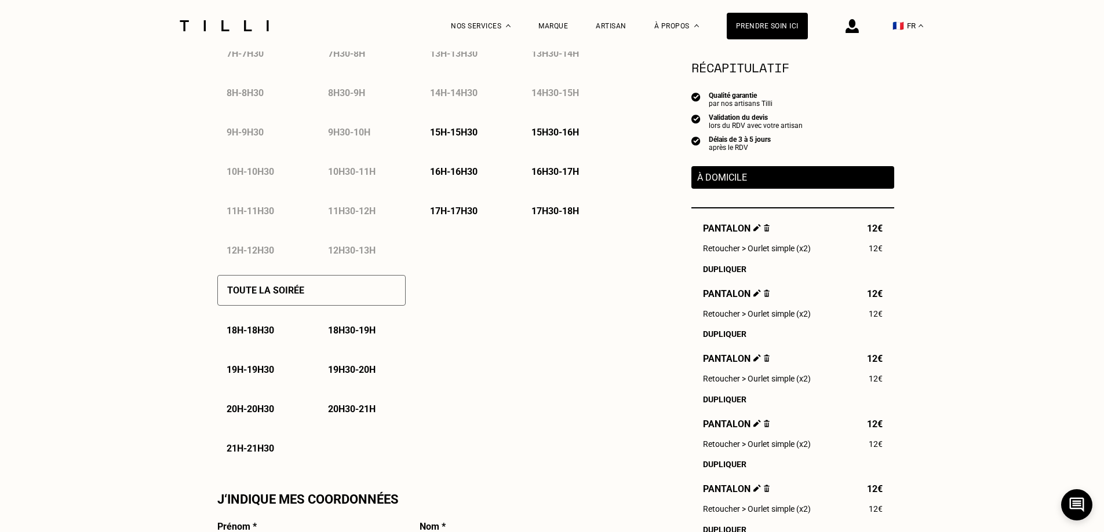
scroll to position [579, 0]
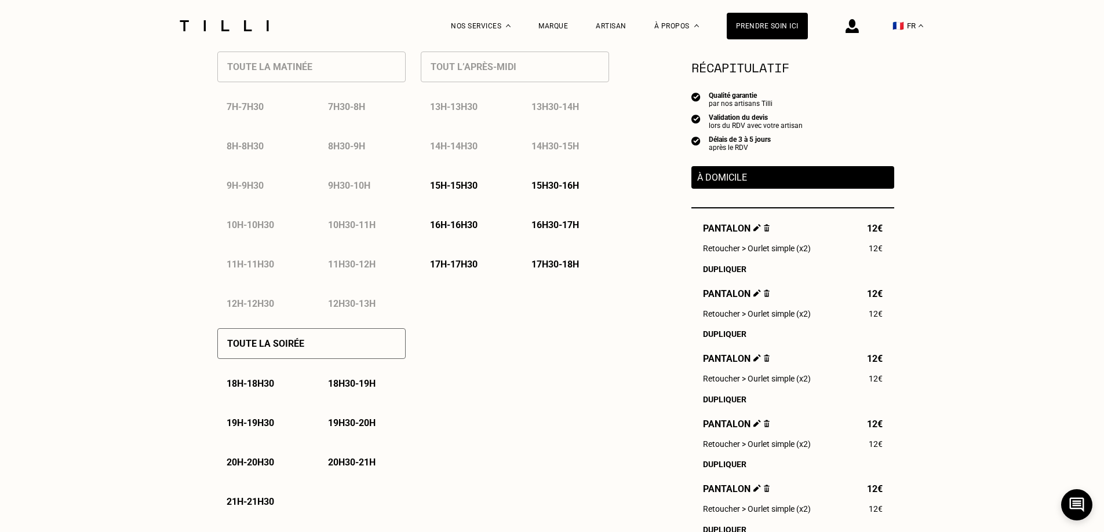
click at [465, 195] on div "15h - 15h30" at bounding box center [464, 186] width 87 height 30
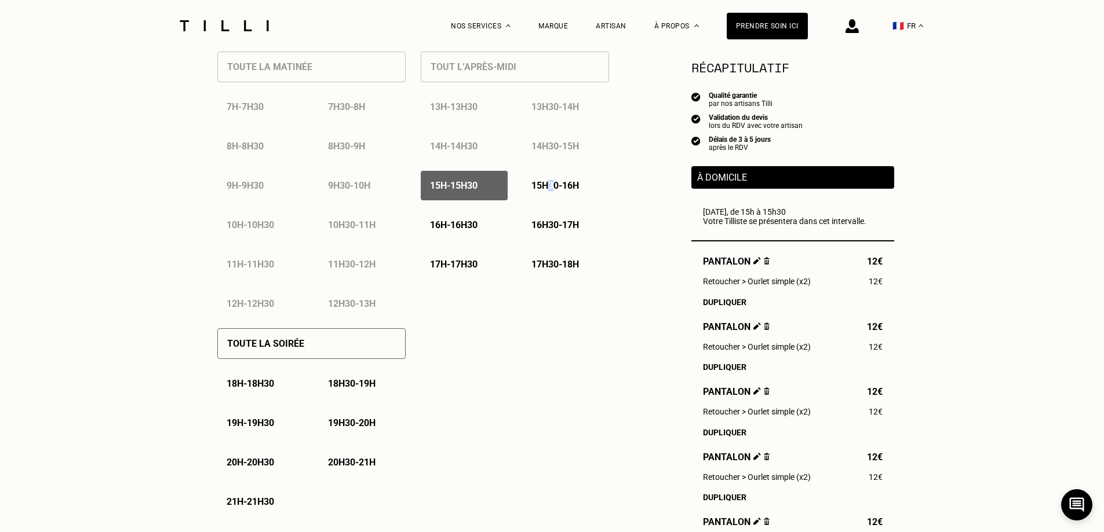
click at [552, 183] on div "15h30 - 16h" at bounding box center [565, 186] width 87 height 30
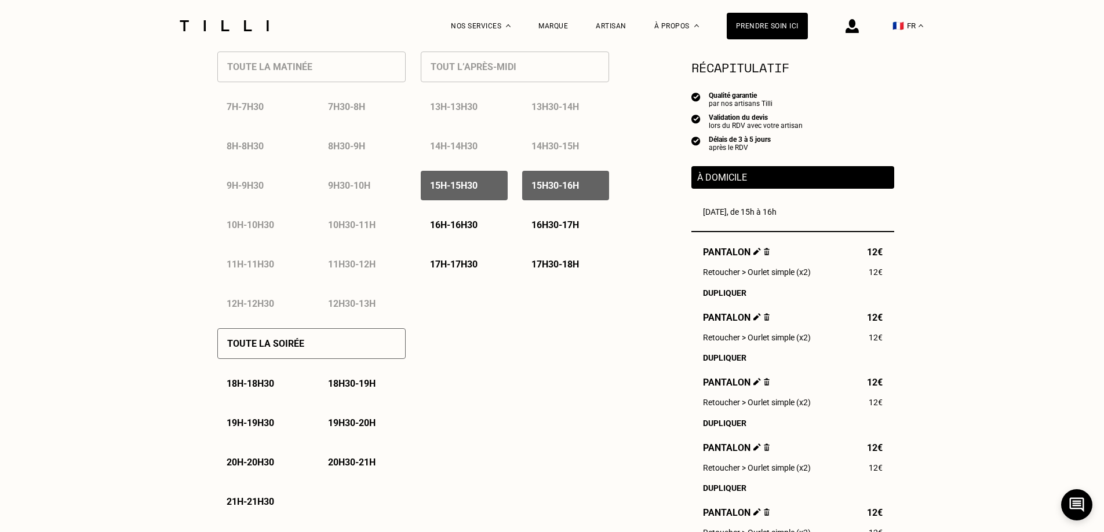
click at [477, 227] on p "16h - 16h30" at bounding box center [454, 225] width 48 height 11
click at [565, 231] on p "16h30 - 17h" at bounding box center [555, 225] width 48 height 11
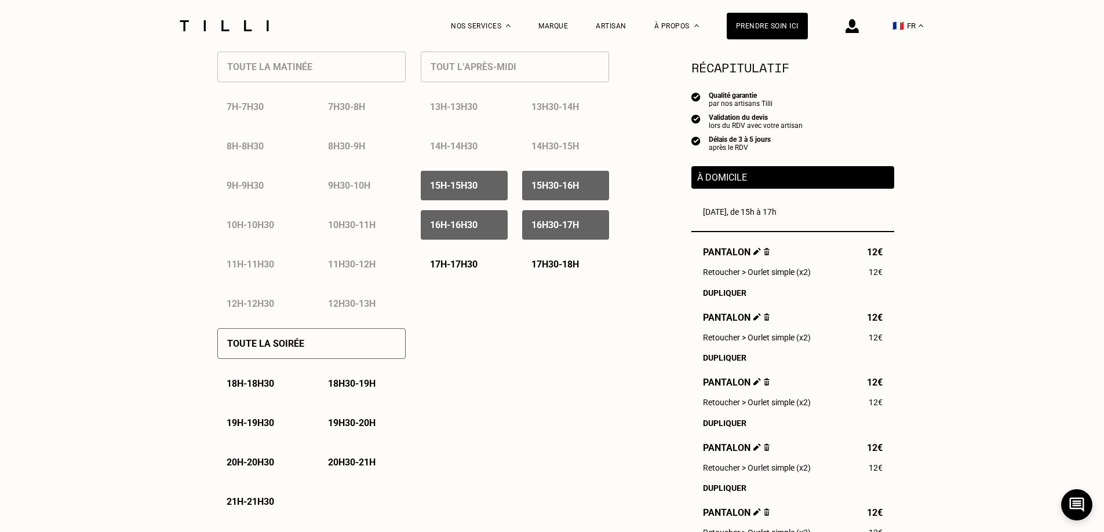
click at [475, 269] on p "17h - 17h30" at bounding box center [454, 264] width 48 height 11
click at [556, 264] on p "17h30 - 18h" at bounding box center [555, 264] width 48 height 11
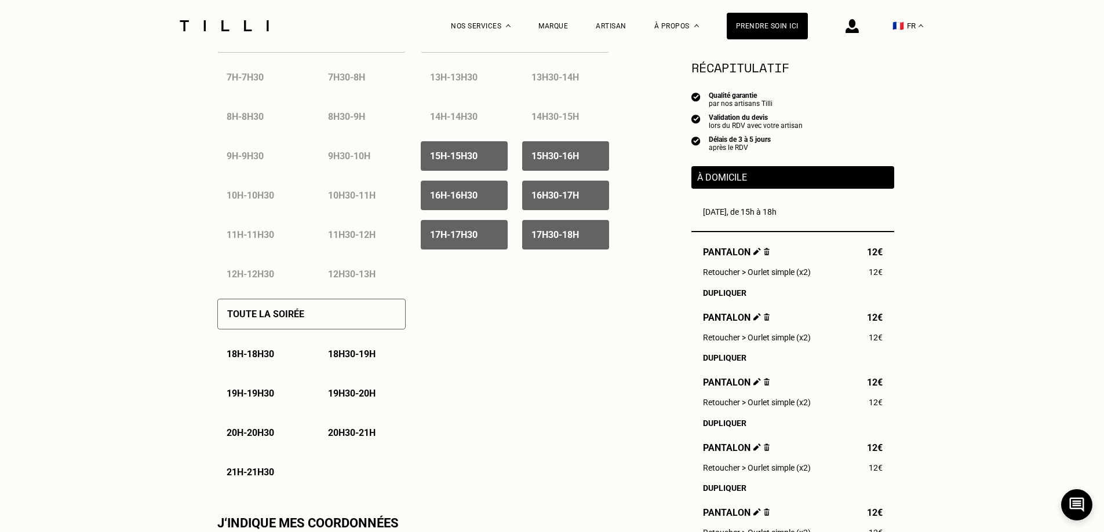
scroll to position [637, 0]
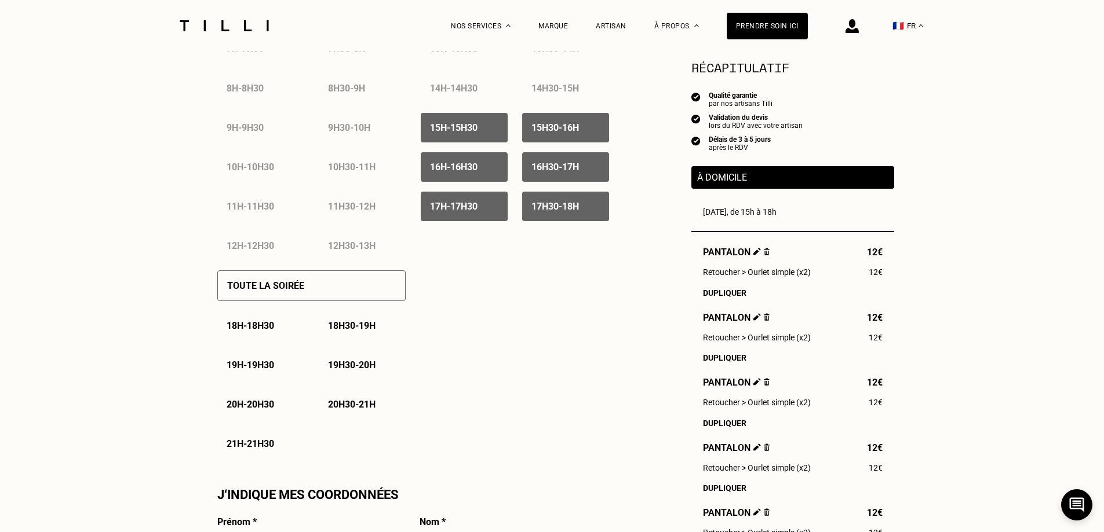
click at [290, 285] on p "Toute la soirée" at bounding box center [265, 285] width 77 height 11
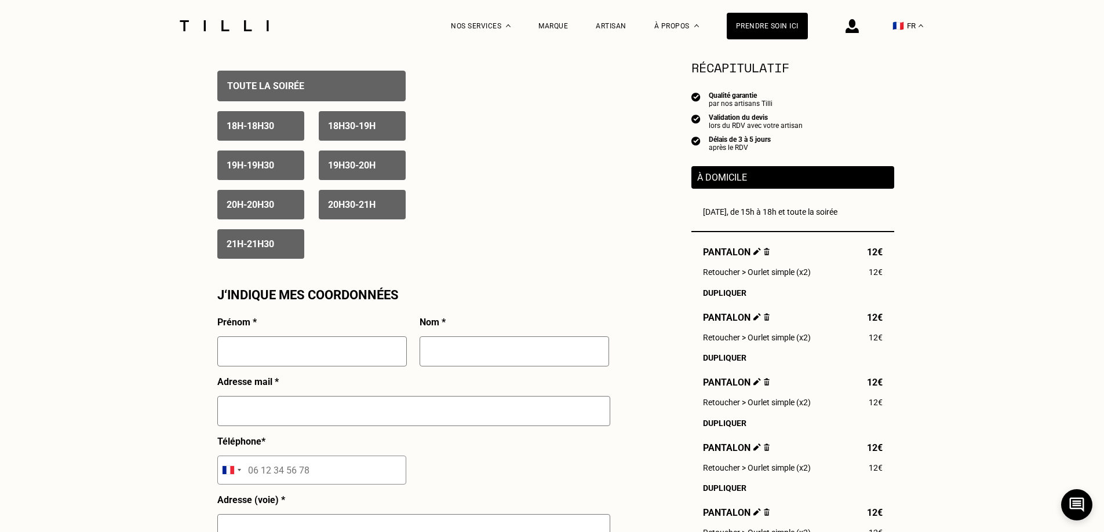
scroll to position [869, 0]
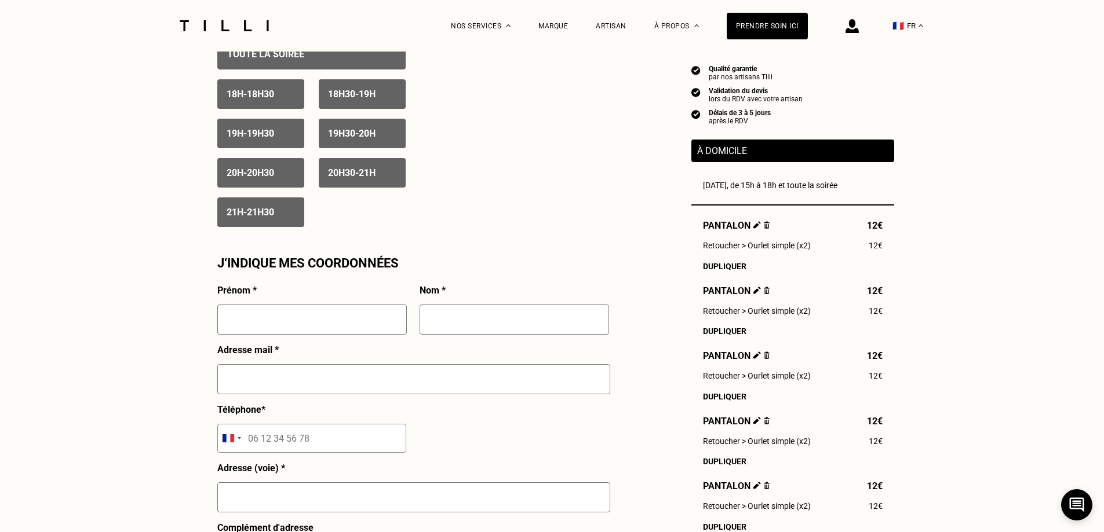
click at [340, 325] on input "text" at bounding box center [311, 320] width 189 height 30
type input "[PERSON_NAME]"
click at [484, 321] on input "text" at bounding box center [513, 320] width 189 height 30
type input "FONTAINE"
click at [312, 395] on input "text" at bounding box center [413, 379] width 393 height 30
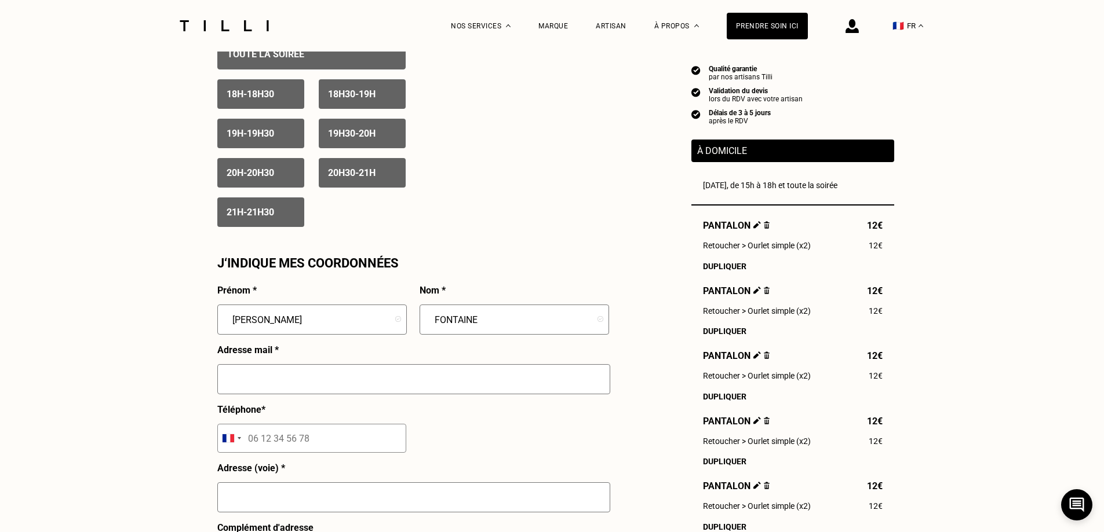
type input "[PERSON_NAME][EMAIL_ADDRESS][DOMAIN_NAME]"
type input "06 84 88 04 06"
type input "7 [GEOGRAPHIC_DATA]"
type input "Code grille : 1276A, aller bat.7, même code, puis 2e étage. Sinon gardienne à l…"
type input "[GEOGRAPHIC_DATA]"
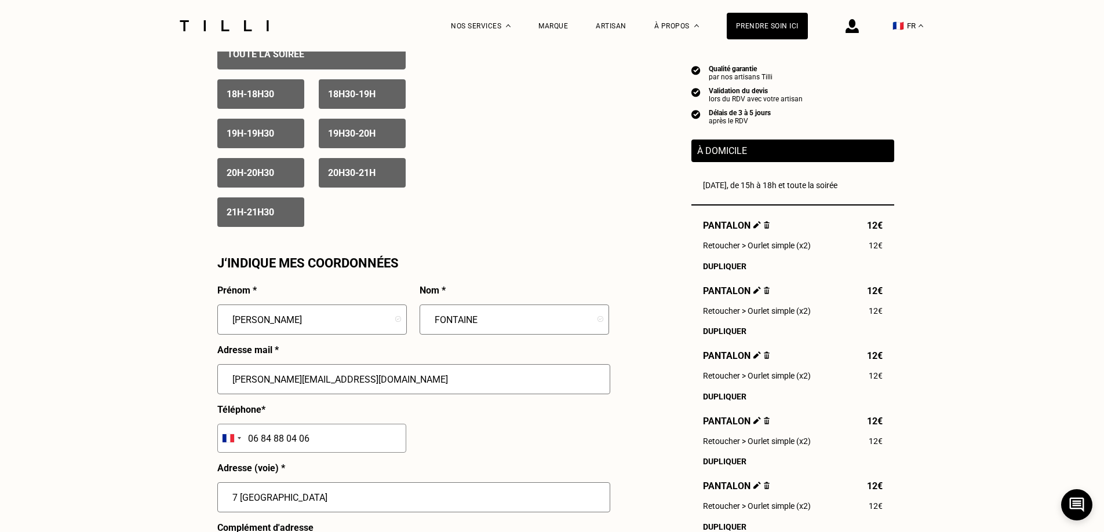
click at [477, 422] on div "Prénom * Lucas Nom * FONTAINE Adresse mail * [EMAIL_ADDRESS][DOMAIN_NAME] Télép…" at bounding box center [413, 526] width 392 height 483
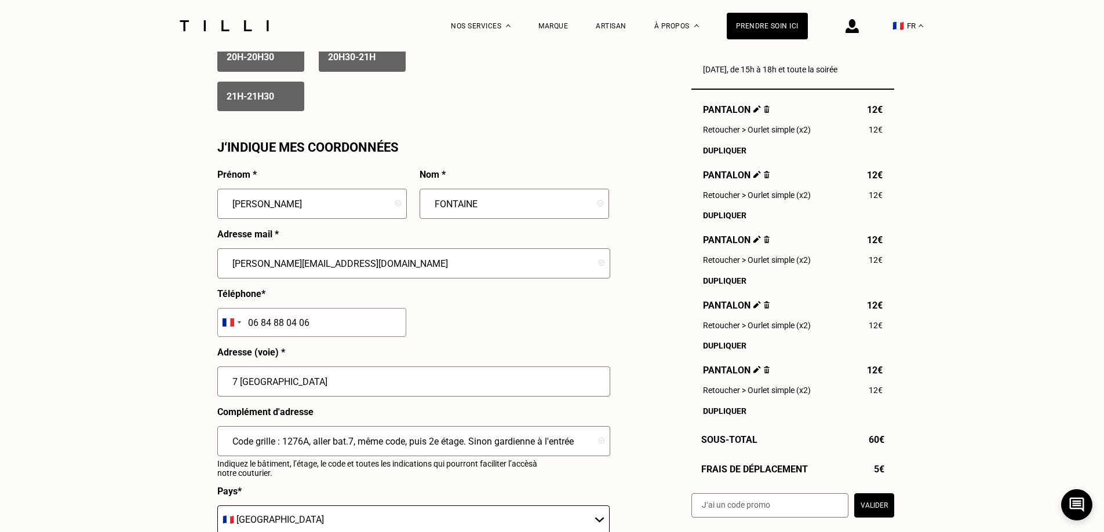
click at [462, 330] on div "Prénom * Lucas Nom * FONTAINE Adresse mail * [EMAIL_ADDRESS][DOMAIN_NAME] Télép…" at bounding box center [413, 410] width 392 height 483
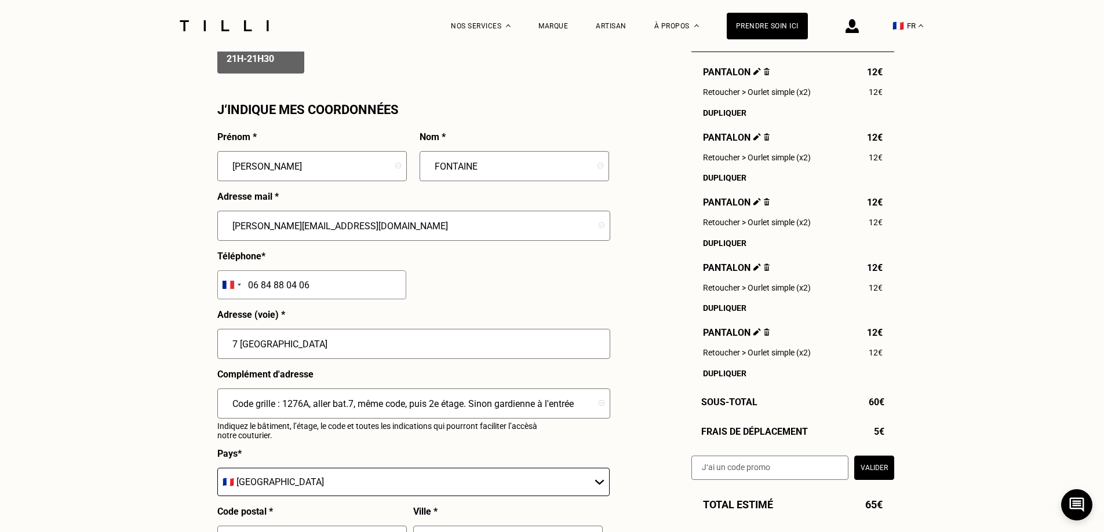
scroll to position [1043, 0]
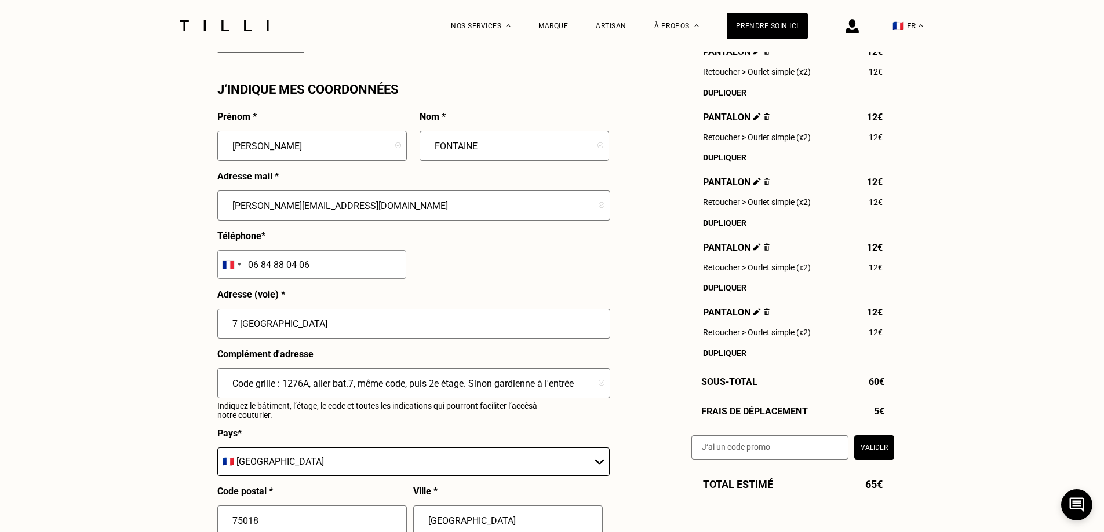
drag, startPoint x: 384, startPoint y: 391, endPoint x: 407, endPoint y: 387, distance: 24.0
click at [384, 391] on input "Code grille : 1276A, aller bat.7, même code, puis 2e étage. Sinon gardienne à l…" at bounding box center [413, 383] width 393 height 30
drag, startPoint x: 570, startPoint y: 390, endPoint x: 207, endPoint y: 395, distance: 362.2
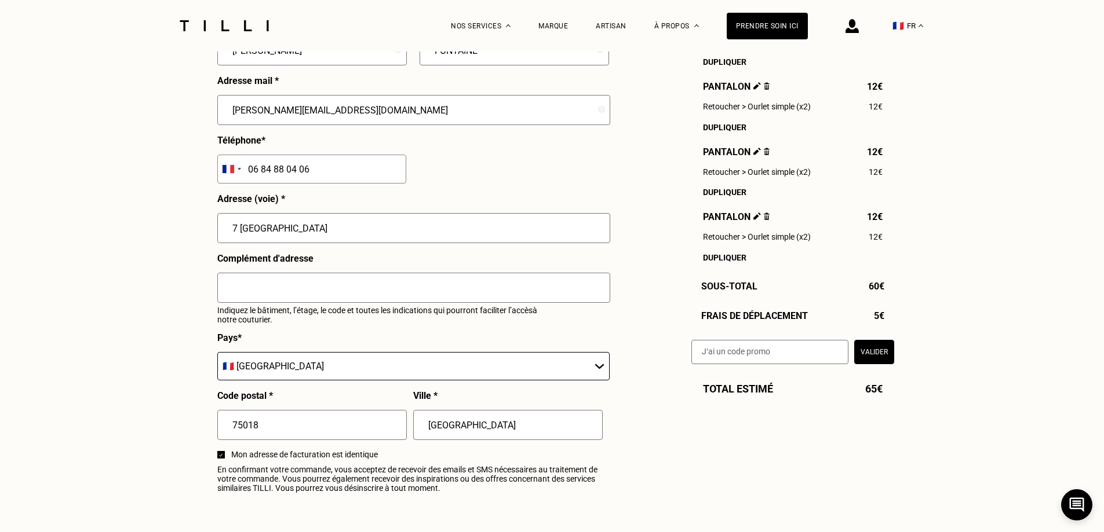
scroll to position [1159, 0]
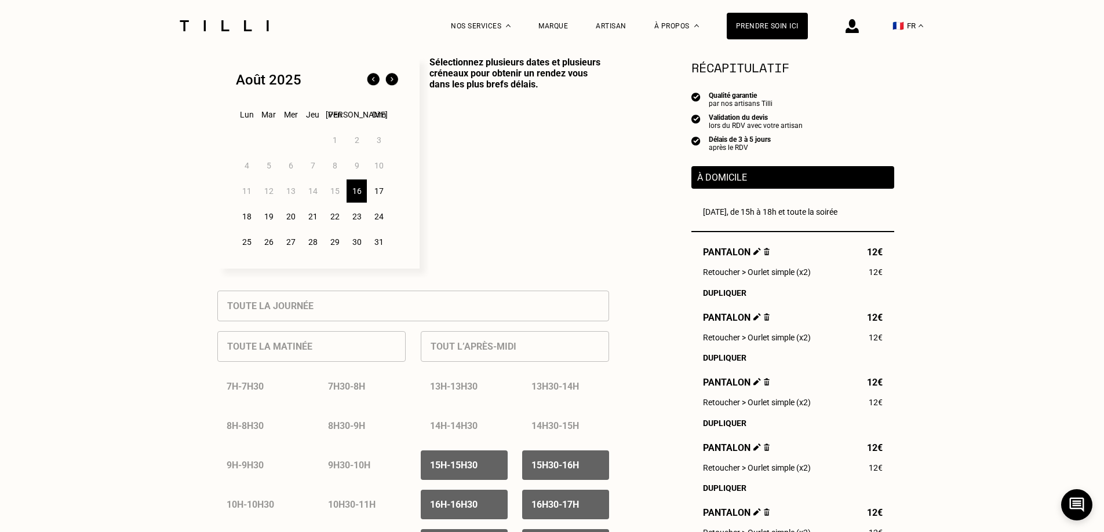
scroll to position [232, 0]
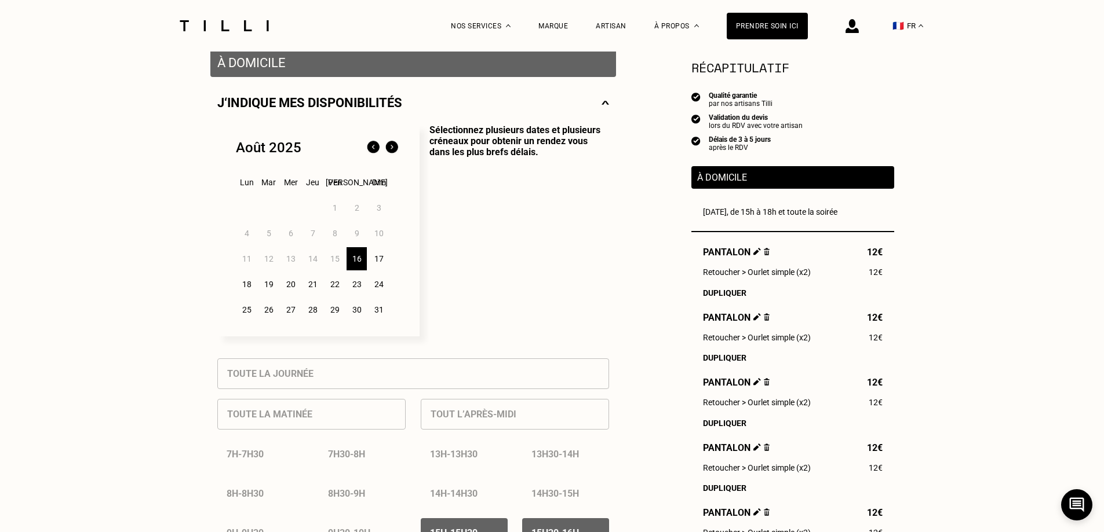
click at [381, 264] on div "17" at bounding box center [378, 258] width 20 height 23
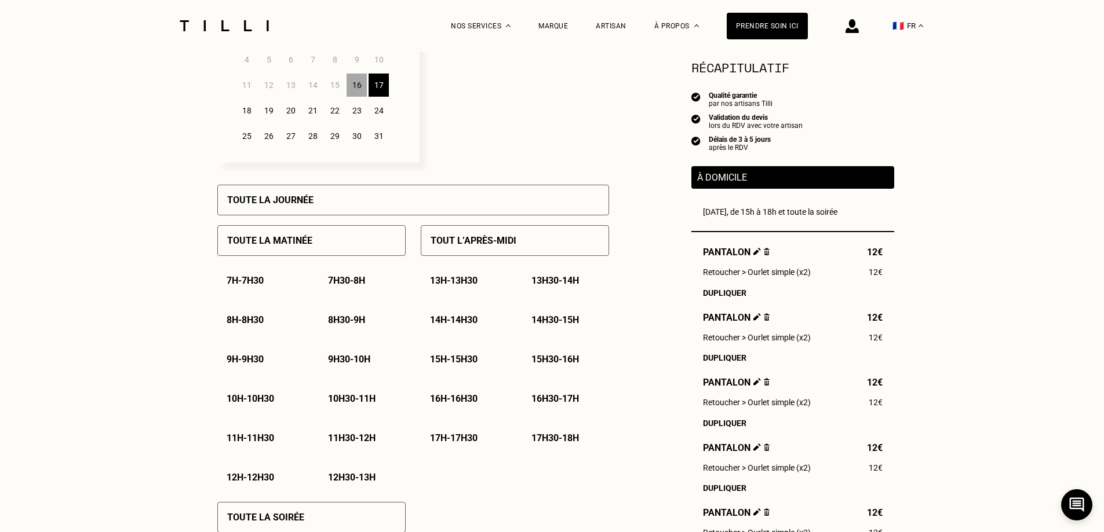
scroll to position [348, 0]
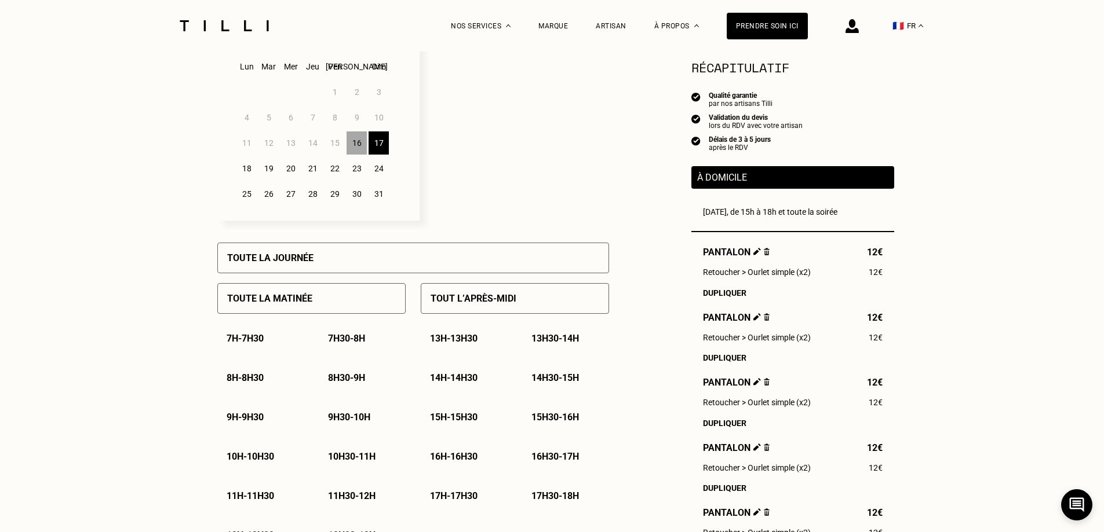
click at [392, 256] on div "Toute la journée" at bounding box center [413, 258] width 392 height 31
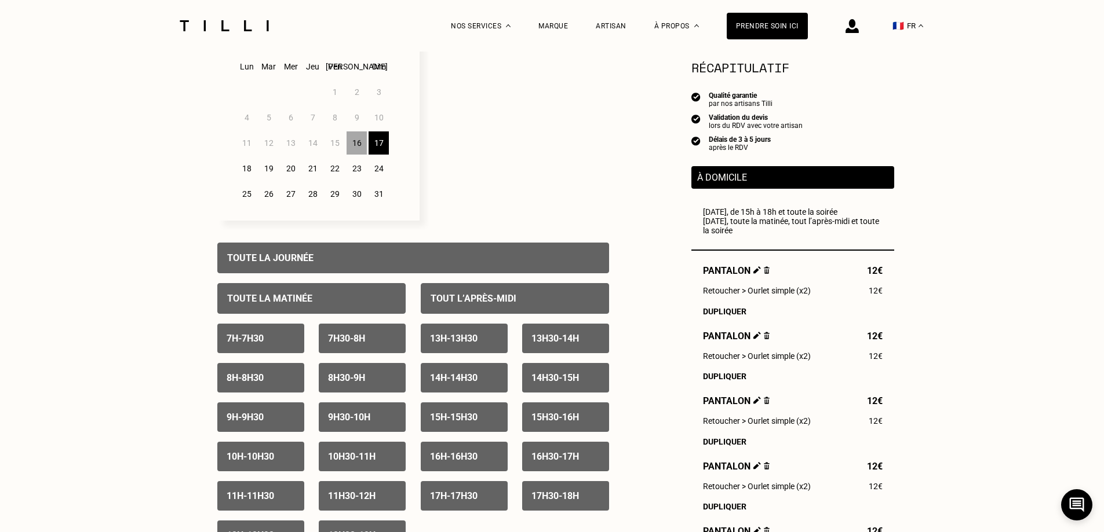
scroll to position [290, 0]
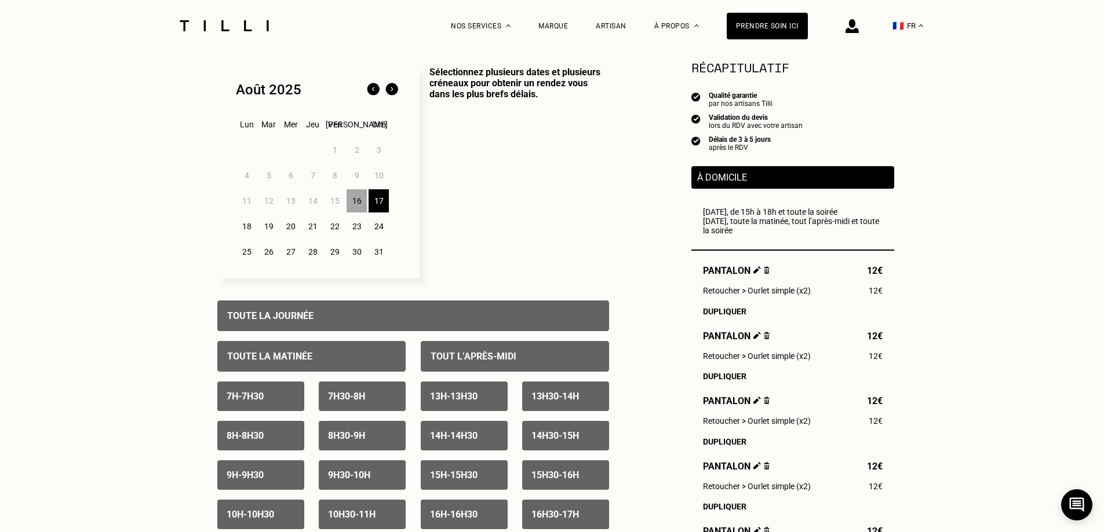
click at [247, 227] on div "18" at bounding box center [246, 226] width 20 height 23
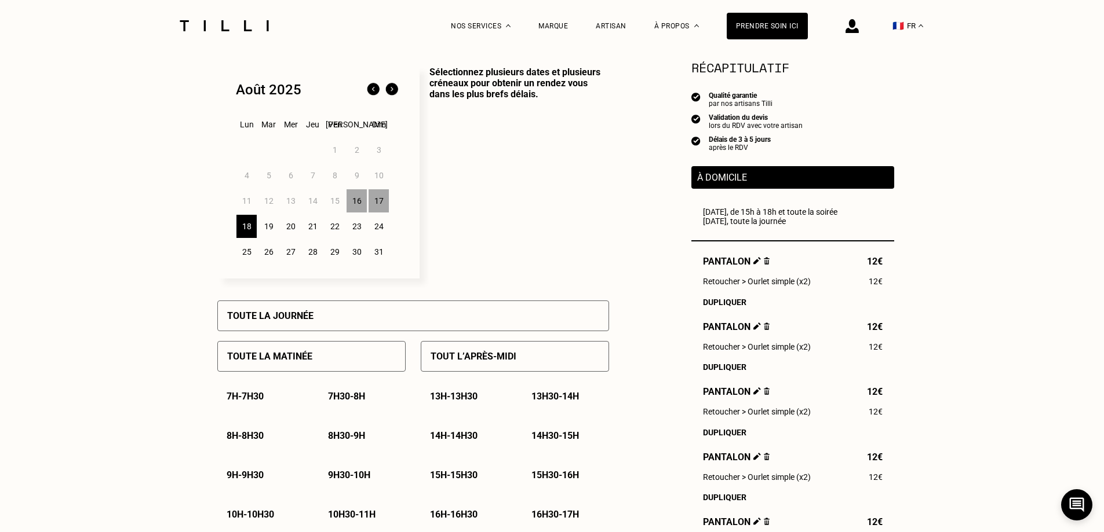
click at [340, 323] on div "Toute la journée" at bounding box center [413, 316] width 392 height 31
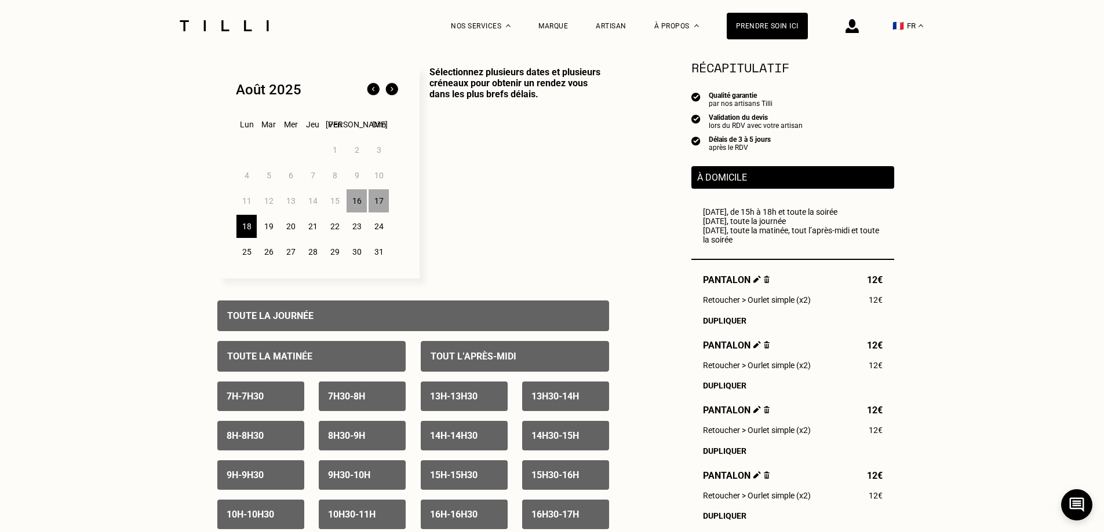
click at [546, 215] on p "Sélectionnez plusieurs dates et plusieurs créneaux pour obtenir un rendez vous …" at bounding box center [513, 173] width 189 height 212
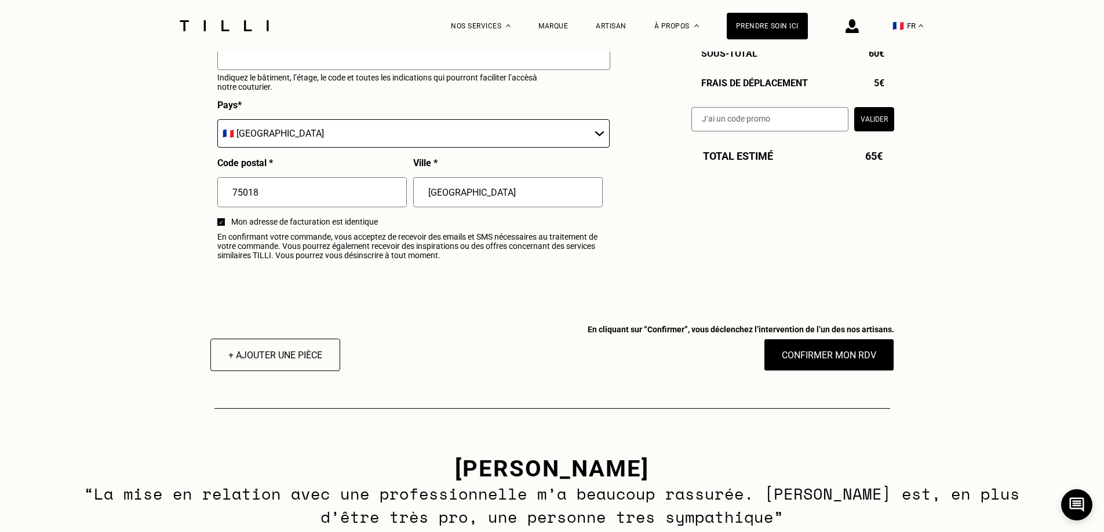
scroll to position [1391, 0]
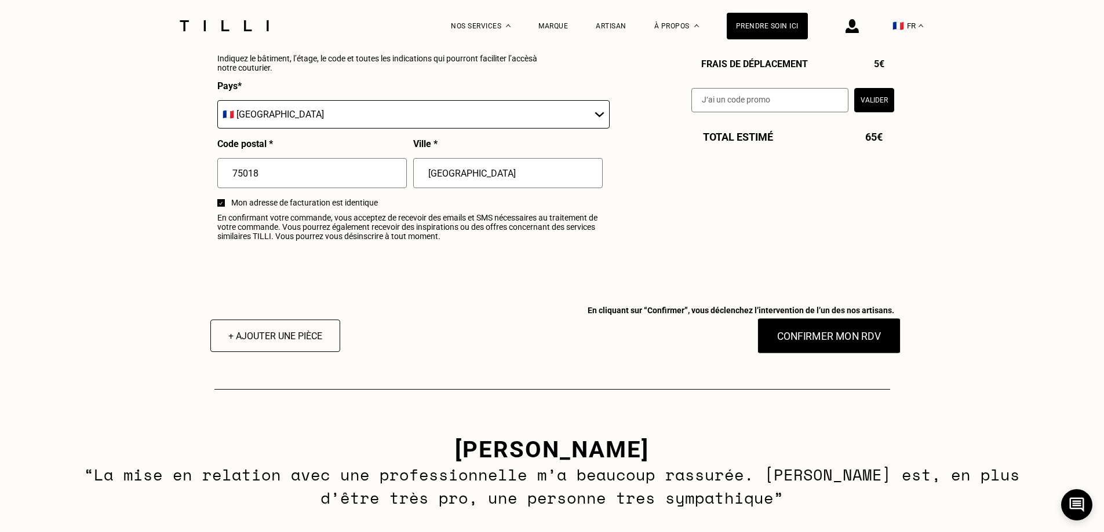
click at [794, 344] on button "Confirmer mon RDV" at bounding box center [829, 336] width 144 height 36
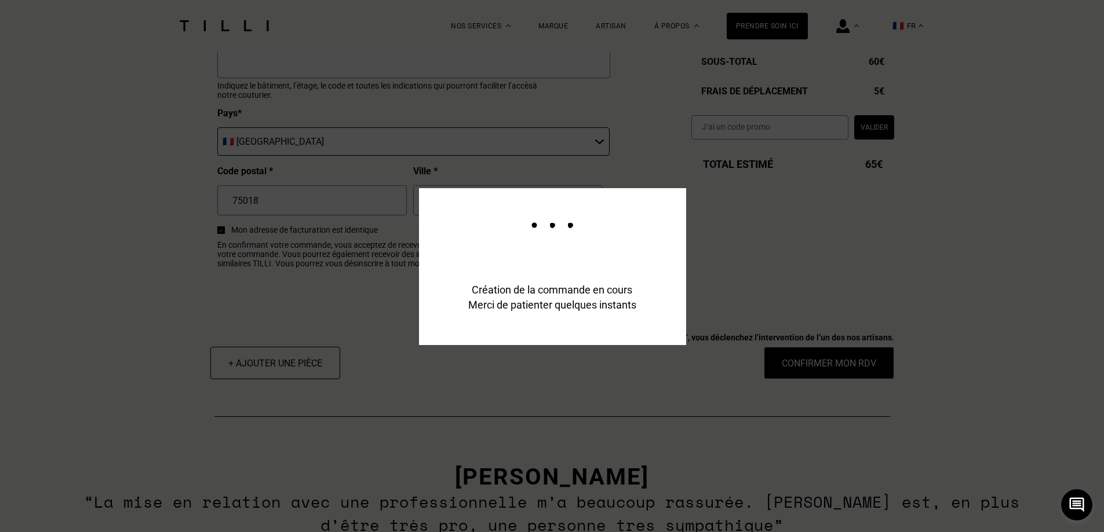
scroll to position [1419, 0]
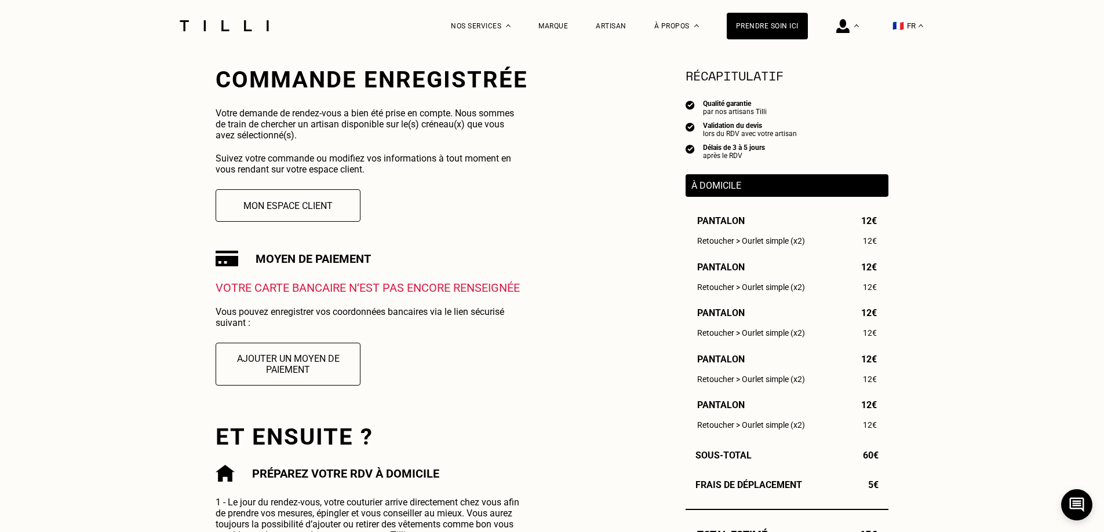
scroll to position [290, 0]
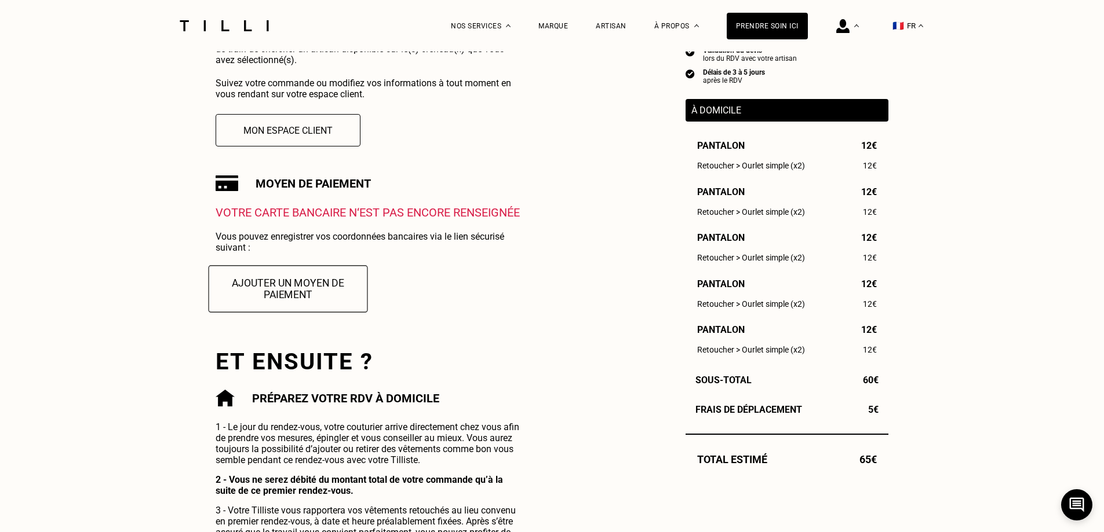
click at [305, 287] on button "Ajouter un moyen de paiement" at bounding box center [288, 288] width 159 height 47
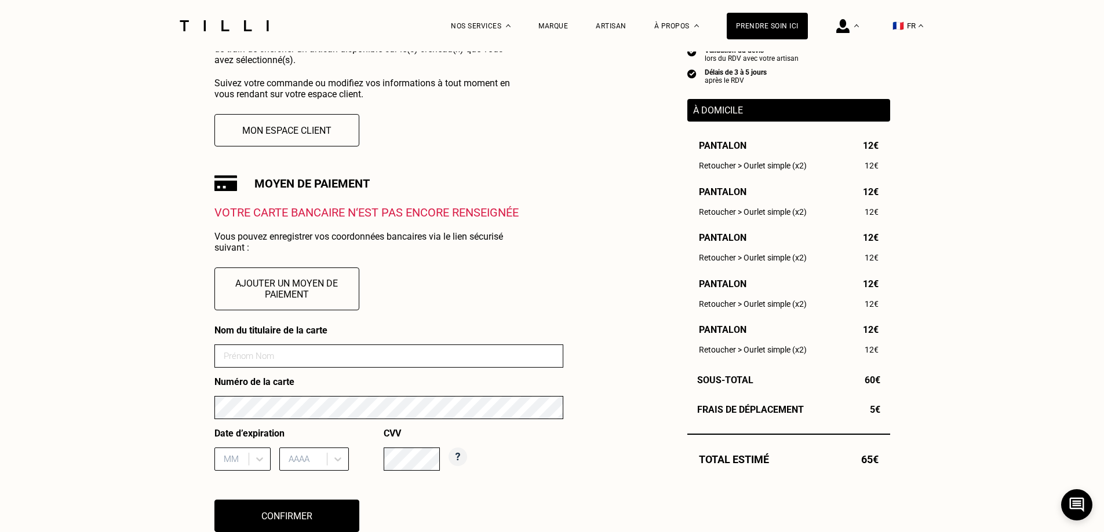
click at [303, 341] on form "Nom du titulaire de la carte Numéro de la carte Date d’expiration MM AAAA CVV" at bounding box center [388, 402] width 349 height 155
click at [299, 359] on input at bounding box center [388, 356] width 349 height 23
type input "FONTAINE [PERSON_NAME]"
type input "09"
type input "2026"
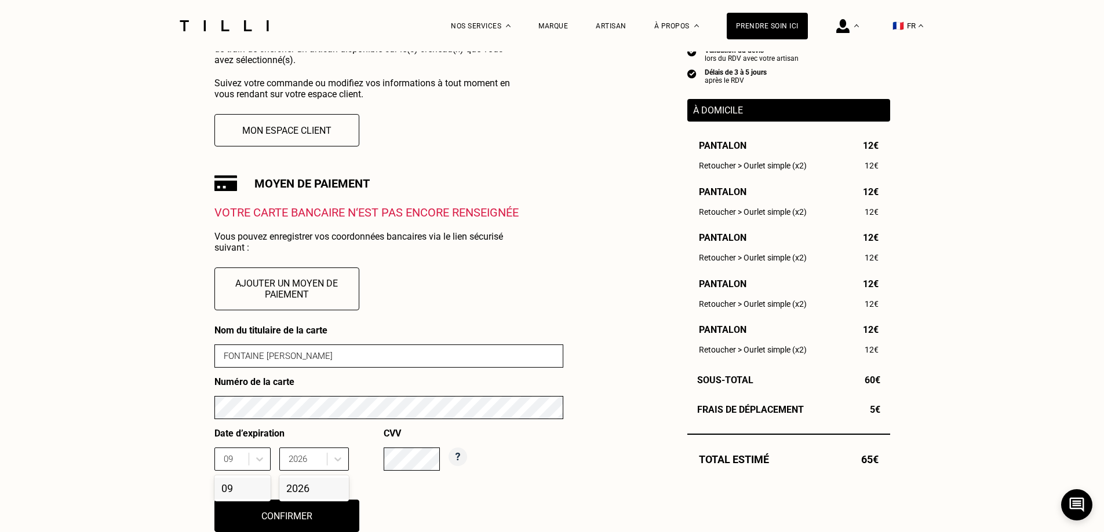
click at [596, 224] on div "Commande enregistrée Votre demande de rendez-vous a bien été prise en compte. N…" at bounding box center [552, 381] width 676 height 780
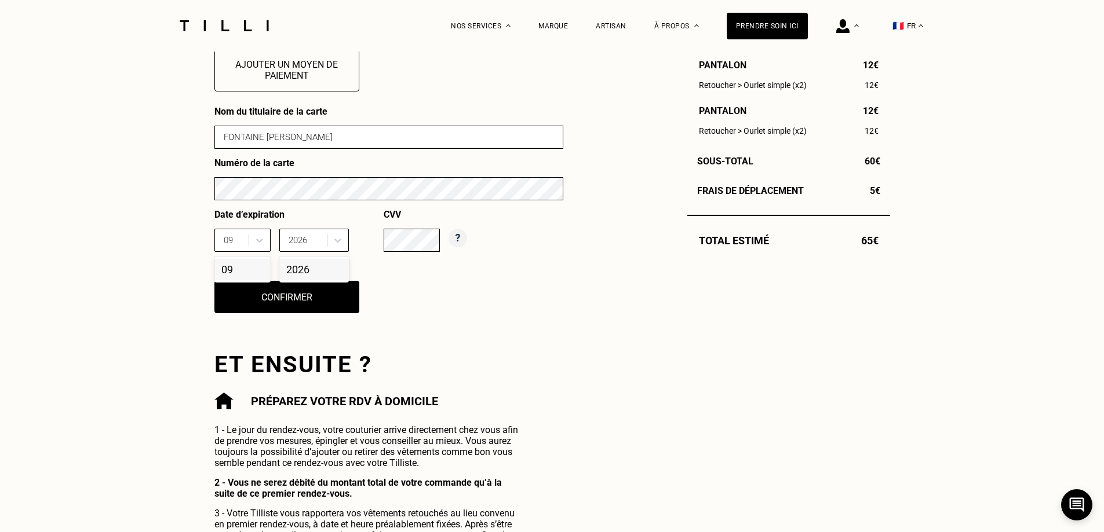
scroll to position [521, 0]
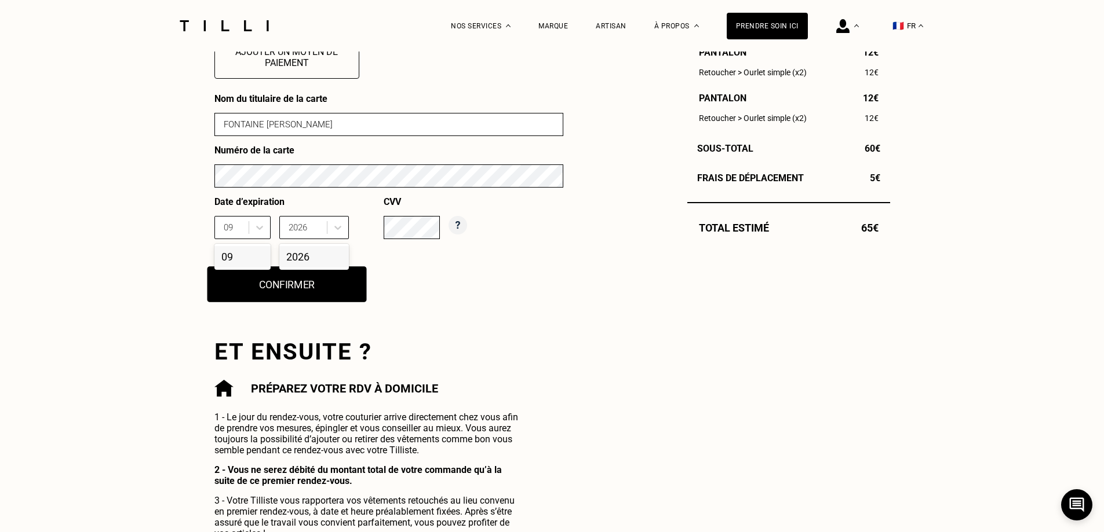
click at [335, 298] on button "Confirmer" at bounding box center [286, 285] width 159 height 36
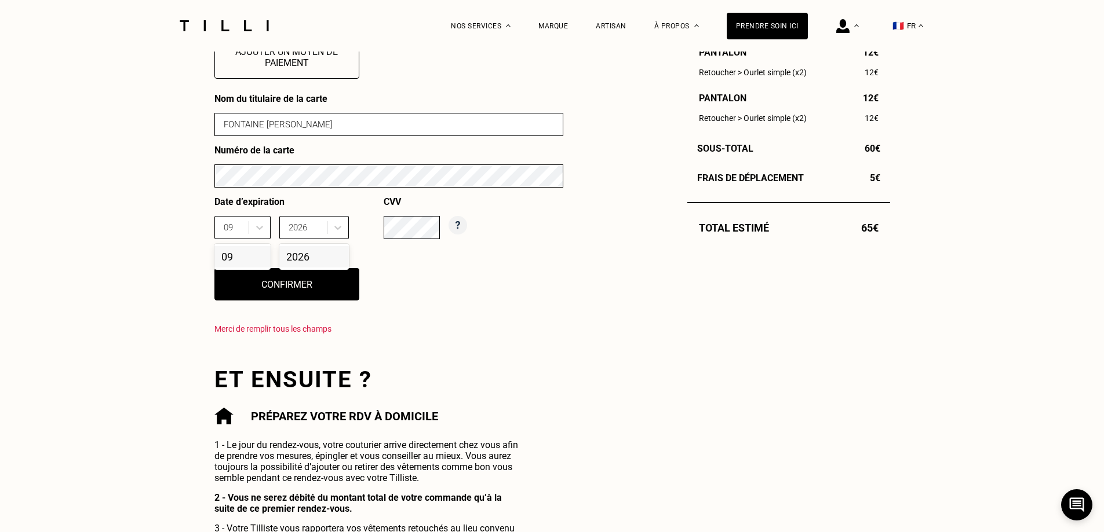
click at [232, 261] on div "09" at bounding box center [242, 256] width 56 height 21
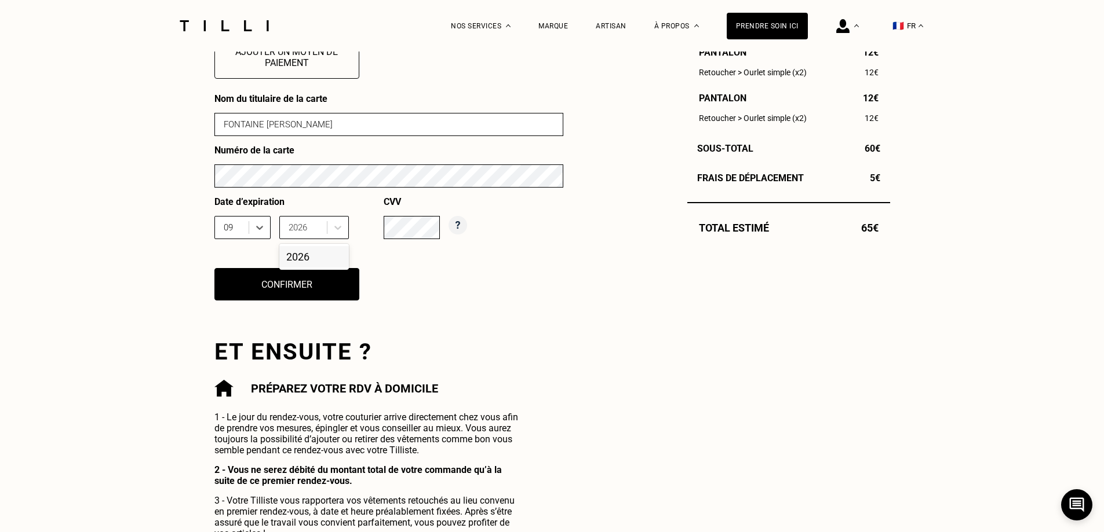
click at [315, 264] on div "2026" at bounding box center [314, 256] width 70 height 21
click at [410, 280] on div "Nom du titulaire de la carte FONTAINE [PERSON_NAME] Numéro de la carte Date d’e…" at bounding box center [388, 204] width 349 height 222
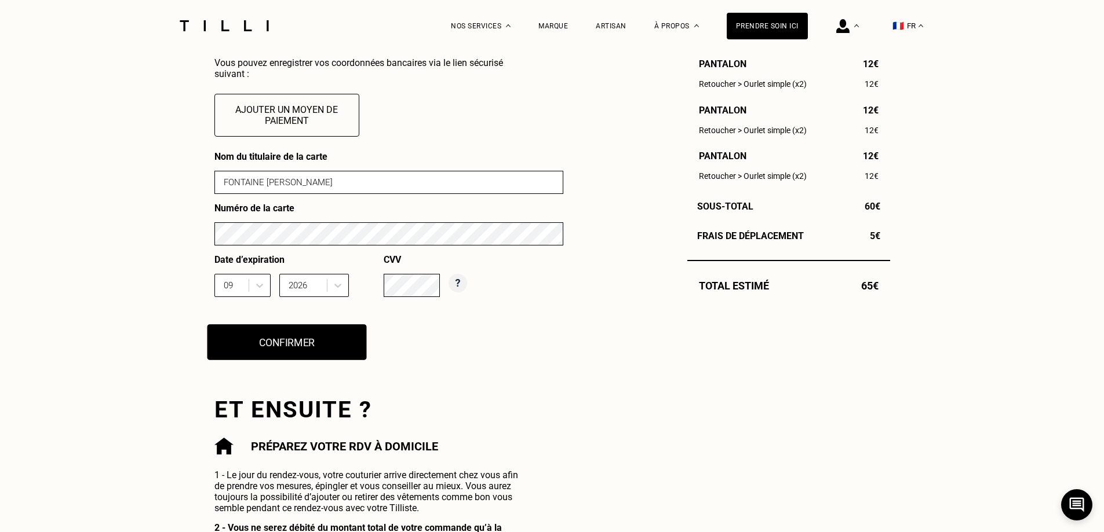
click at [302, 348] on button "Confirmer" at bounding box center [286, 342] width 159 height 36
